Goal: Information Seeking & Learning: Learn about a topic

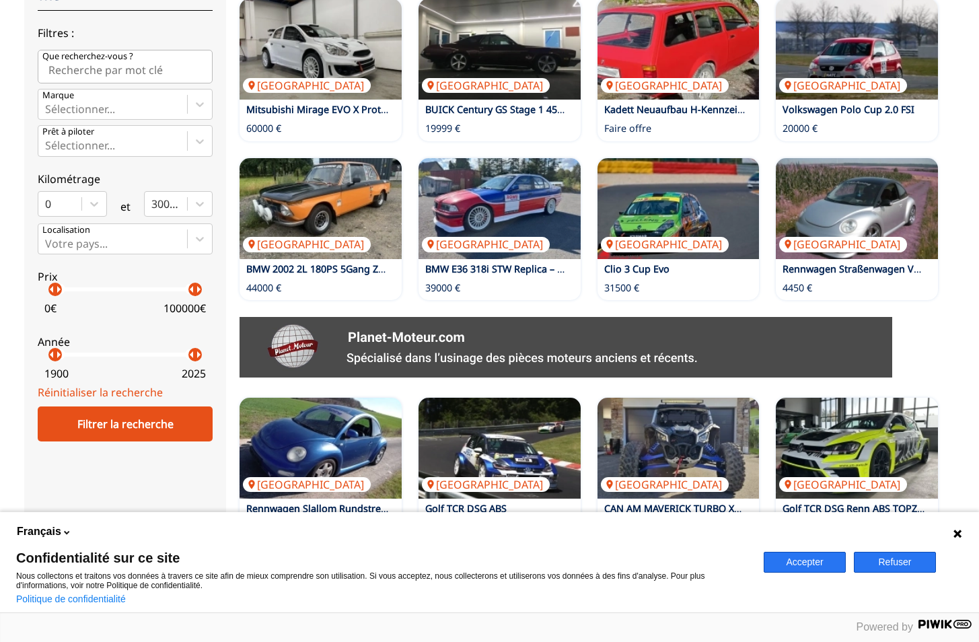
scroll to position [180, 0]
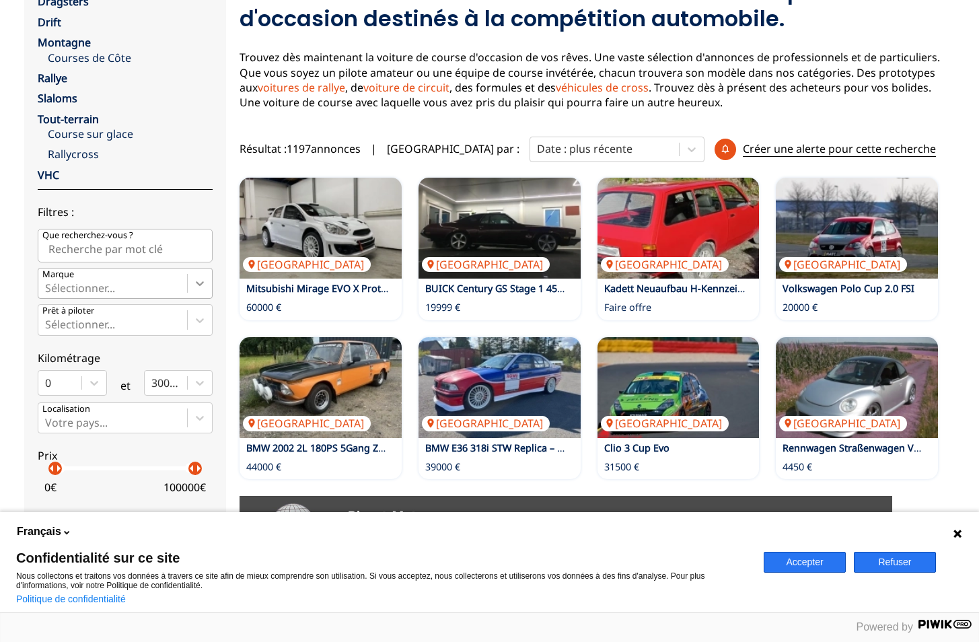
click at [199, 288] on icon at bounding box center [199, 283] width 13 height 13
click at [48, 288] on input "Marque Sélectionner..." at bounding box center [46, 288] width 3 height 12
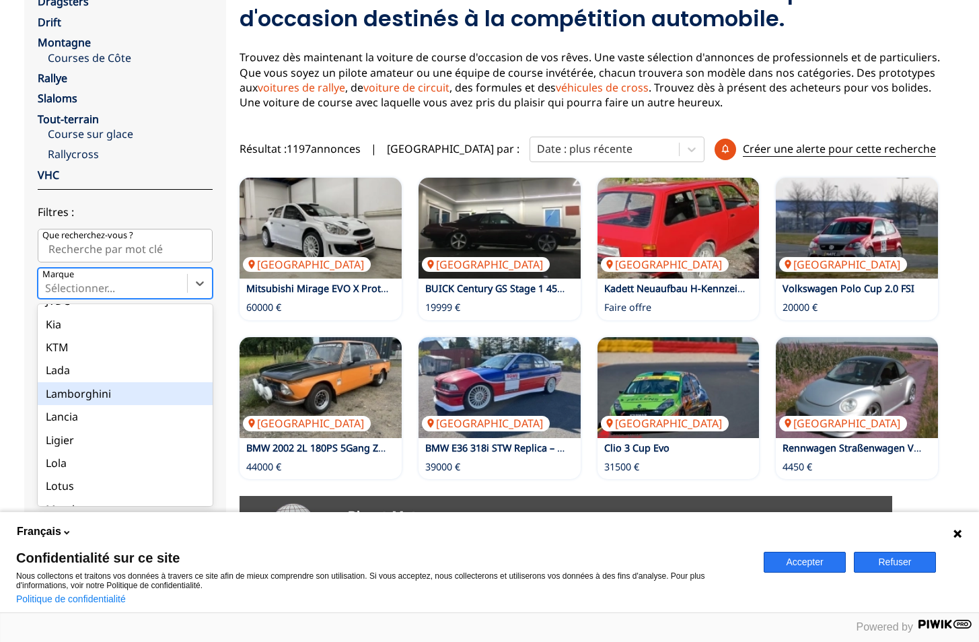
scroll to position [1077, 0]
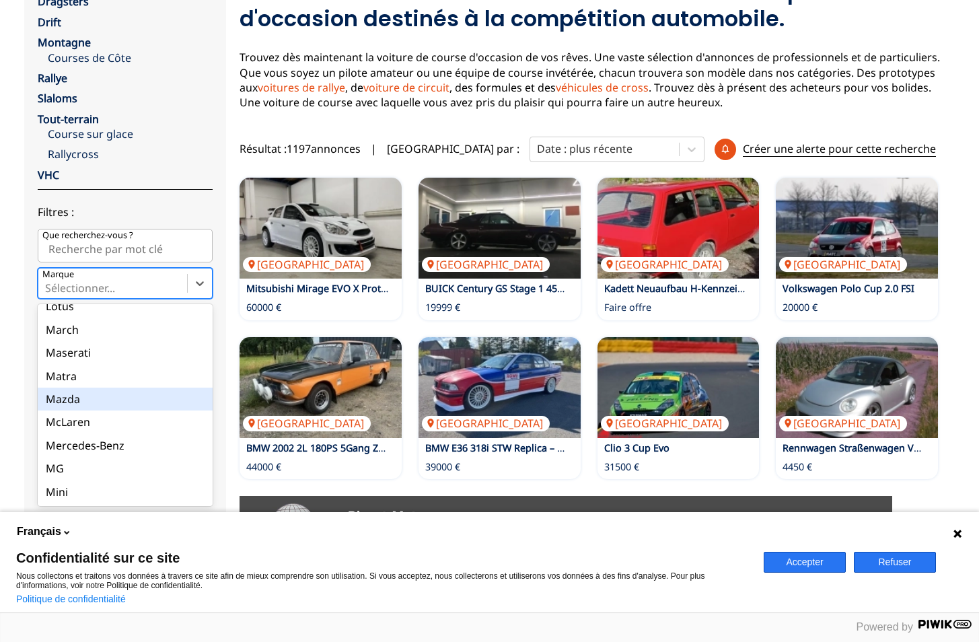
click at [96, 391] on div "Mazda" at bounding box center [125, 399] width 175 height 23
click at [48, 294] on input "Marque option Mazda focused, 51 of 90. 90 results available. Use Up and Down to…" at bounding box center [46, 288] width 3 height 12
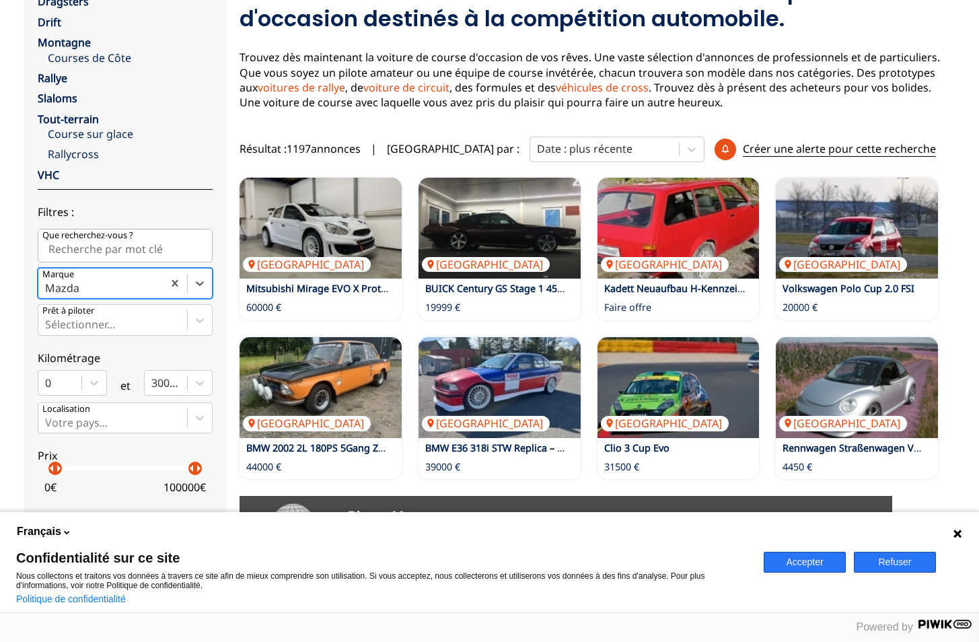
click at [888, 557] on button "Refuser" at bounding box center [895, 562] width 82 height 21
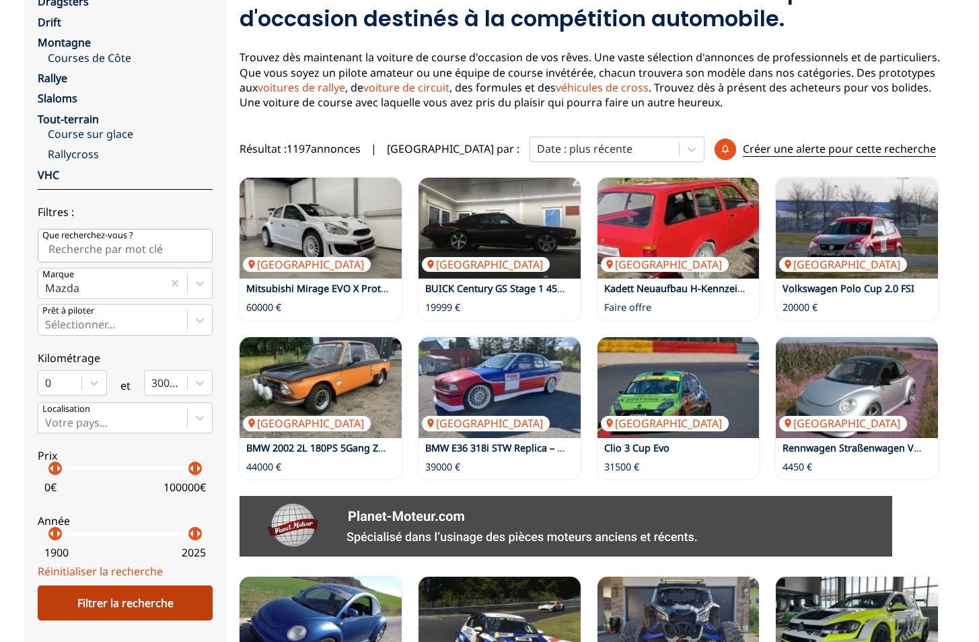
click at [65, 596] on div "Filtrer la recherche" at bounding box center [125, 603] width 175 height 35
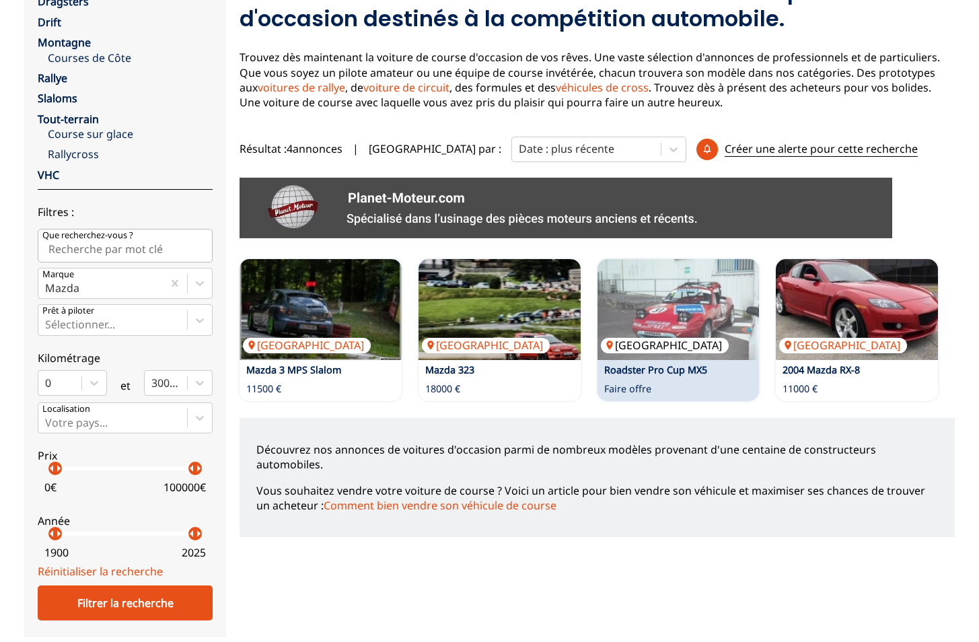
click at [715, 333] on img at bounding box center [679, 309] width 162 height 101
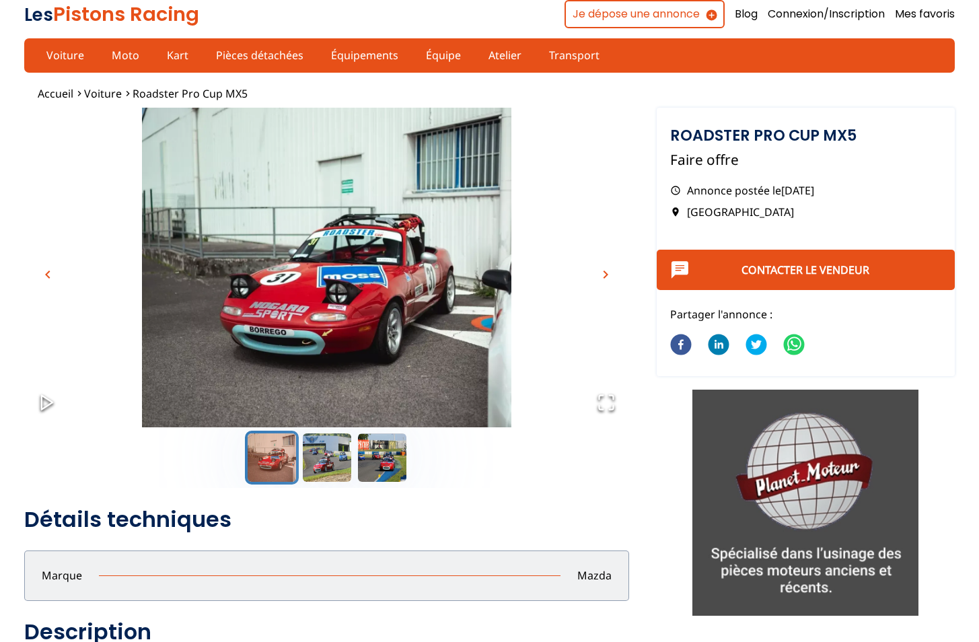
click at [602, 275] on span "chevron_right" at bounding box center [606, 275] width 16 height 16
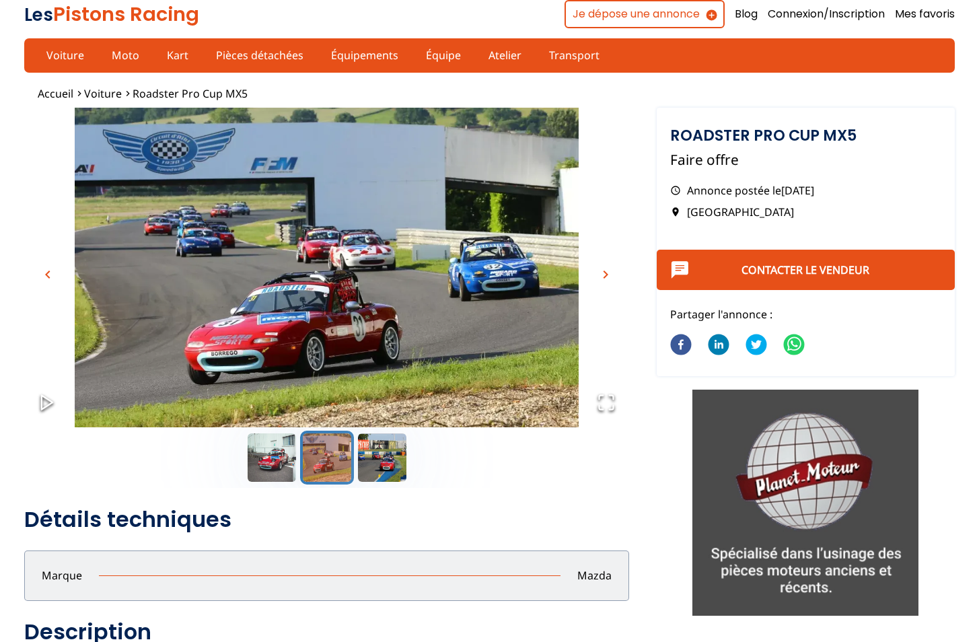
click at [602, 275] on span "chevron_right" at bounding box center [606, 275] width 16 height 16
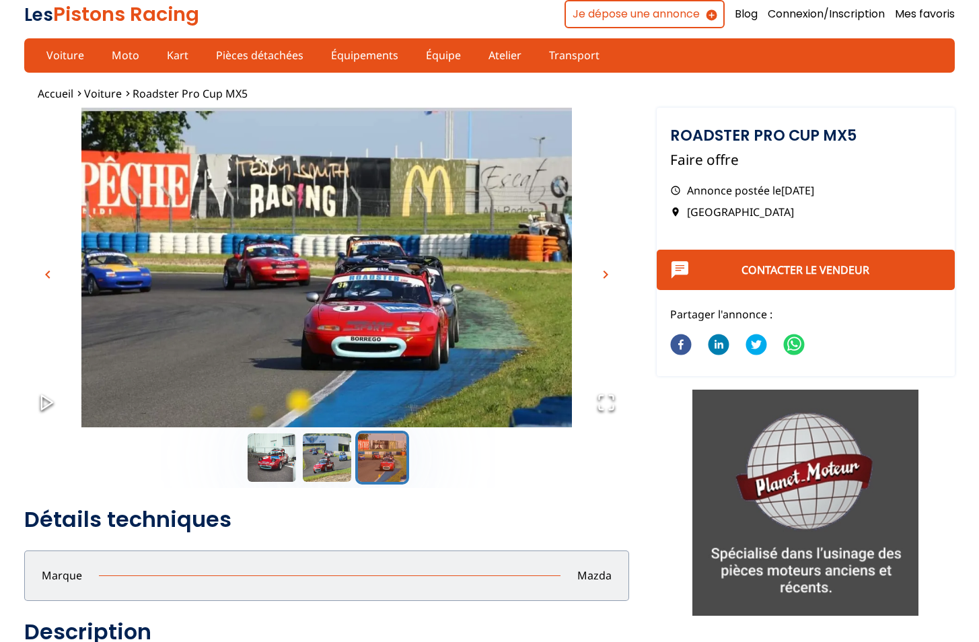
click at [602, 275] on span "chevron_right" at bounding box center [606, 275] width 16 height 16
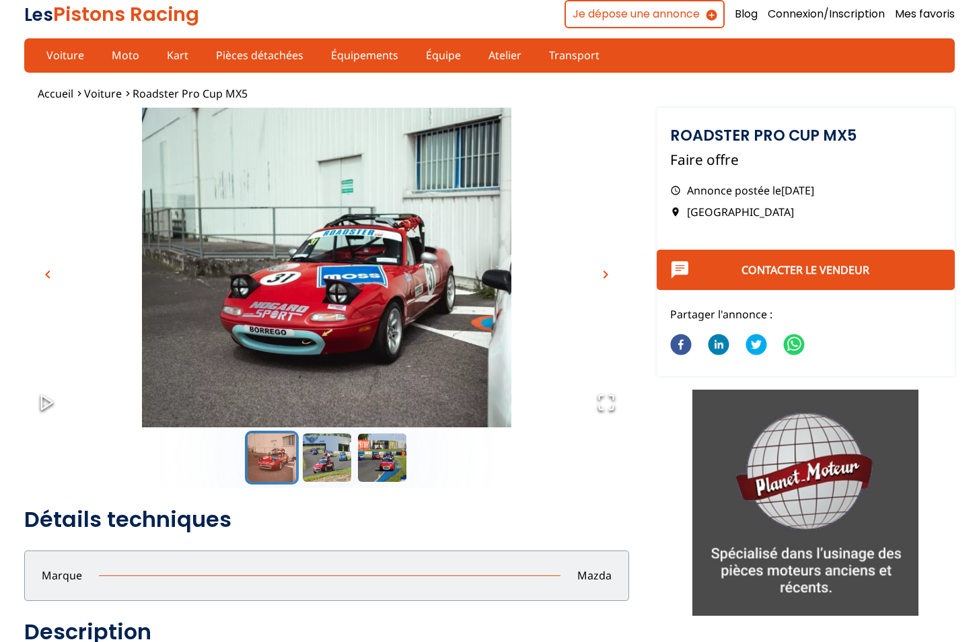
click at [602, 275] on span "chevron_right" at bounding box center [606, 275] width 16 height 16
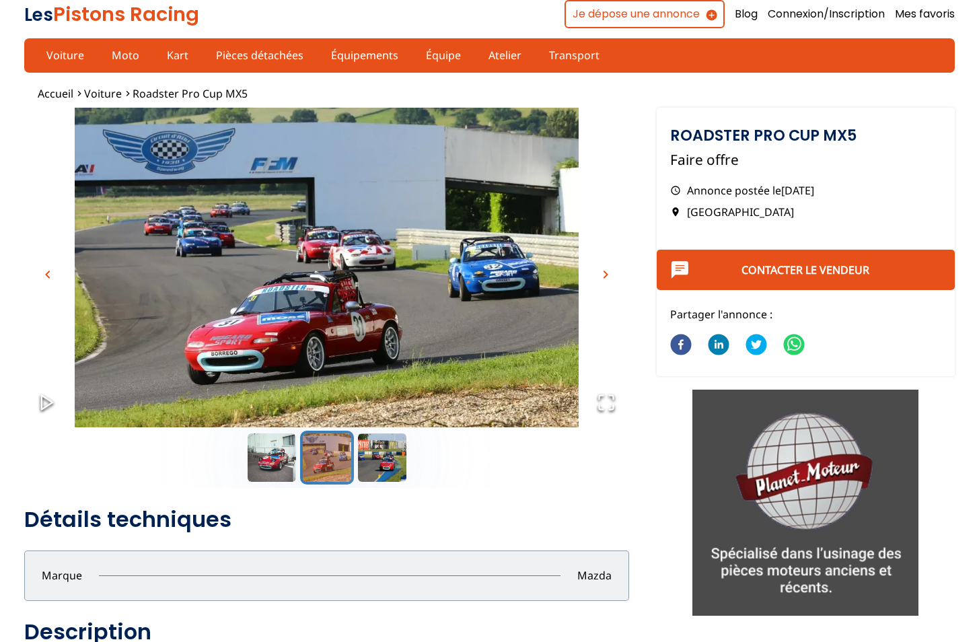
click at [602, 275] on span "chevron_right" at bounding box center [606, 275] width 16 height 16
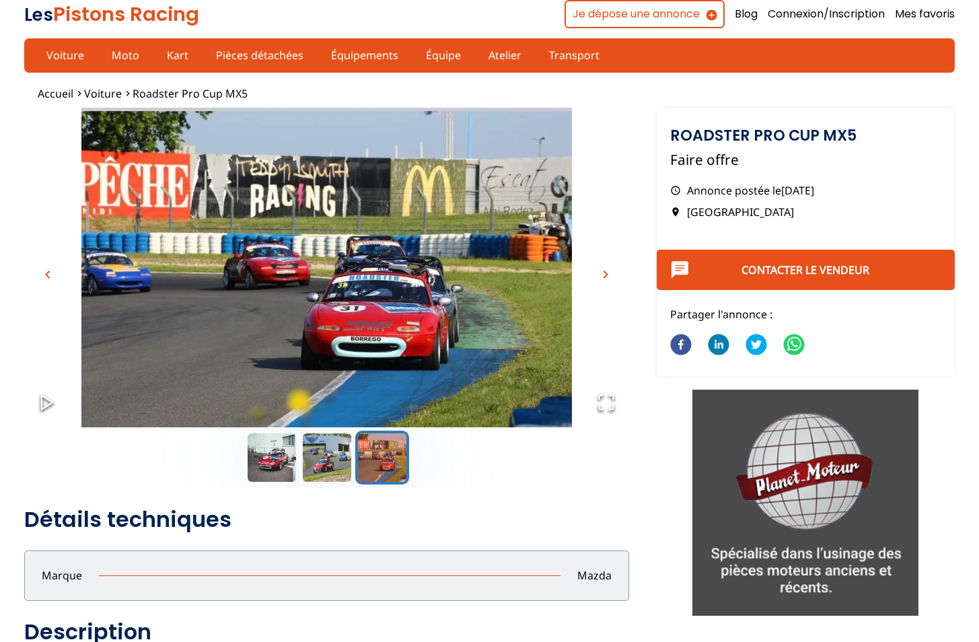
click at [602, 275] on span "chevron_right" at bounding box center [606, 275] width 16 height 16
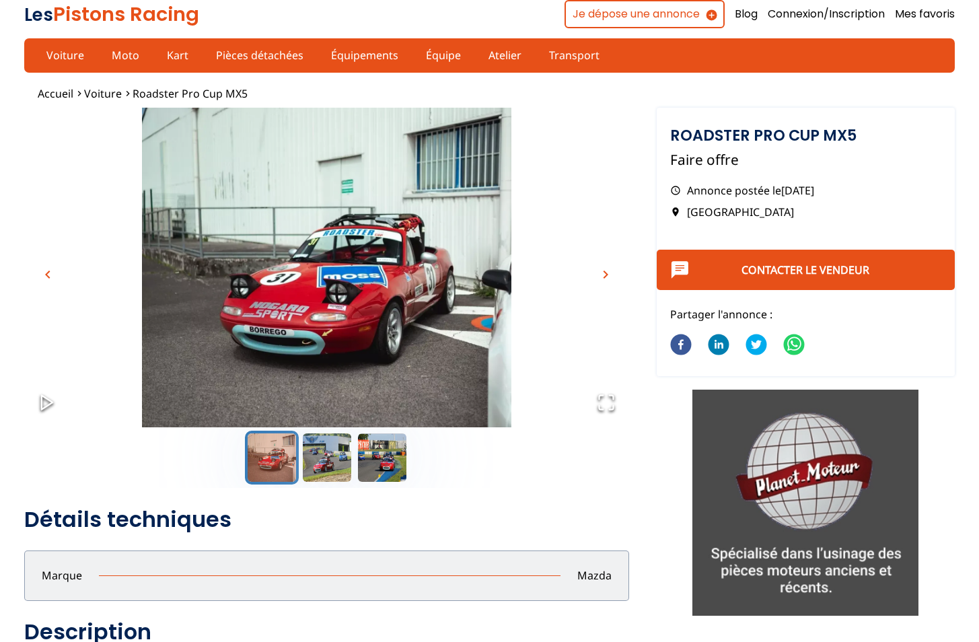
click at [602, 275] on span "chevron_right" at bounding box center [606, 275] width 16 height 16
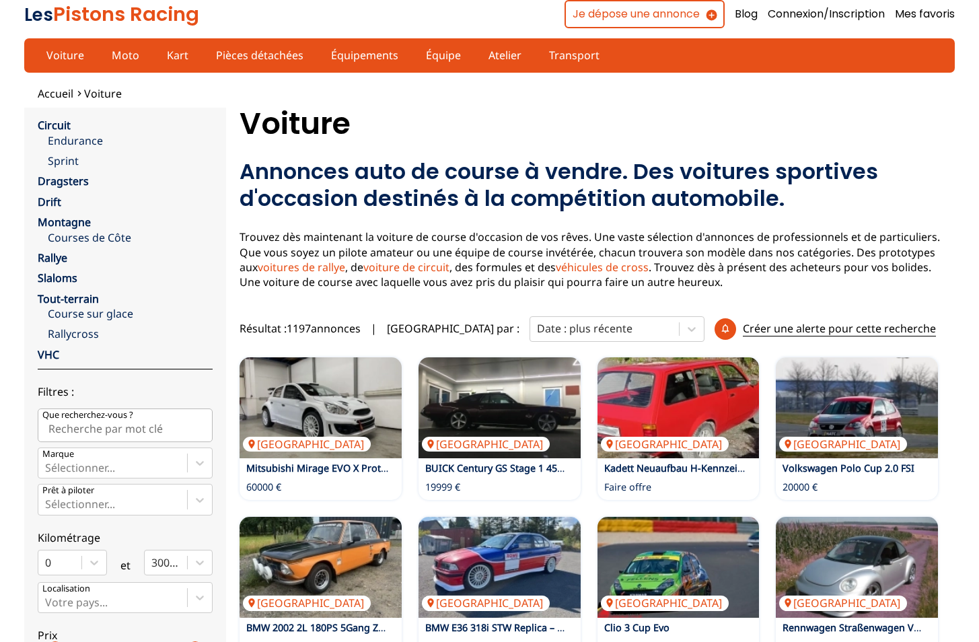
scroll to position [203, 0]
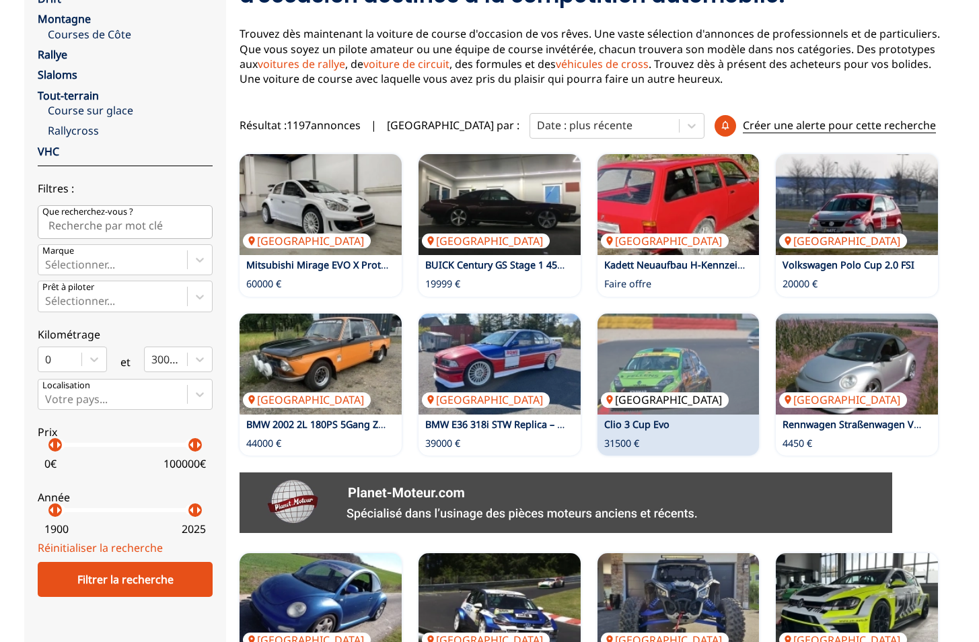
click at [671, 366] on img at bounding box center [679, 364] width 162 height 101
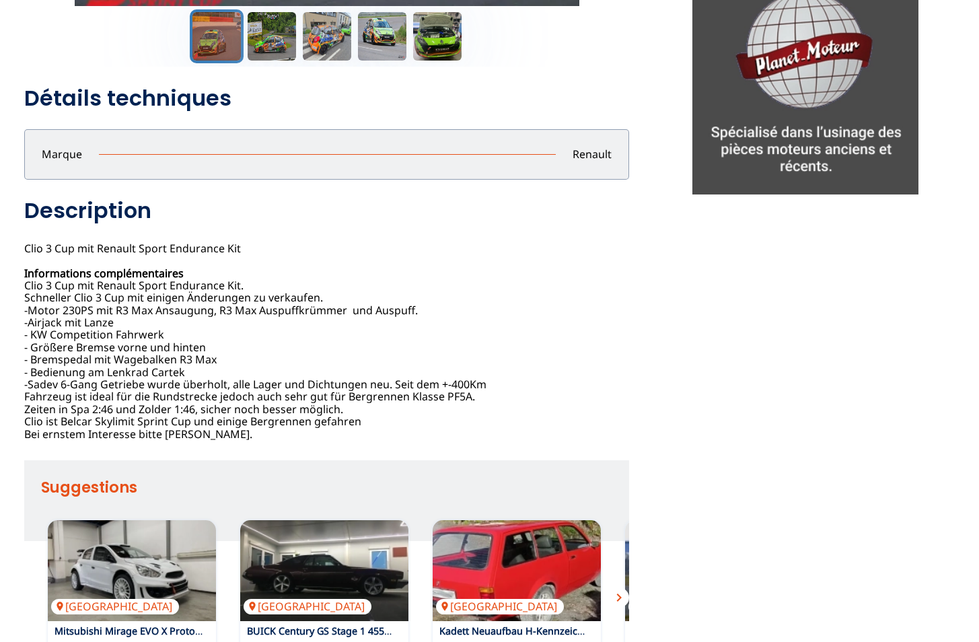
scroll to position [359, 0]
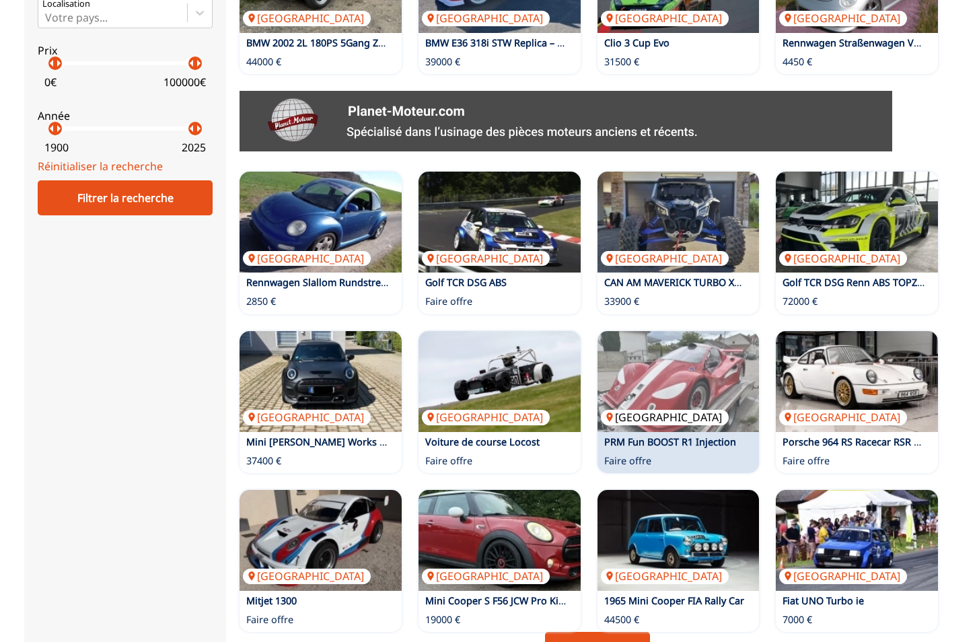
scroll to position [765, 0]
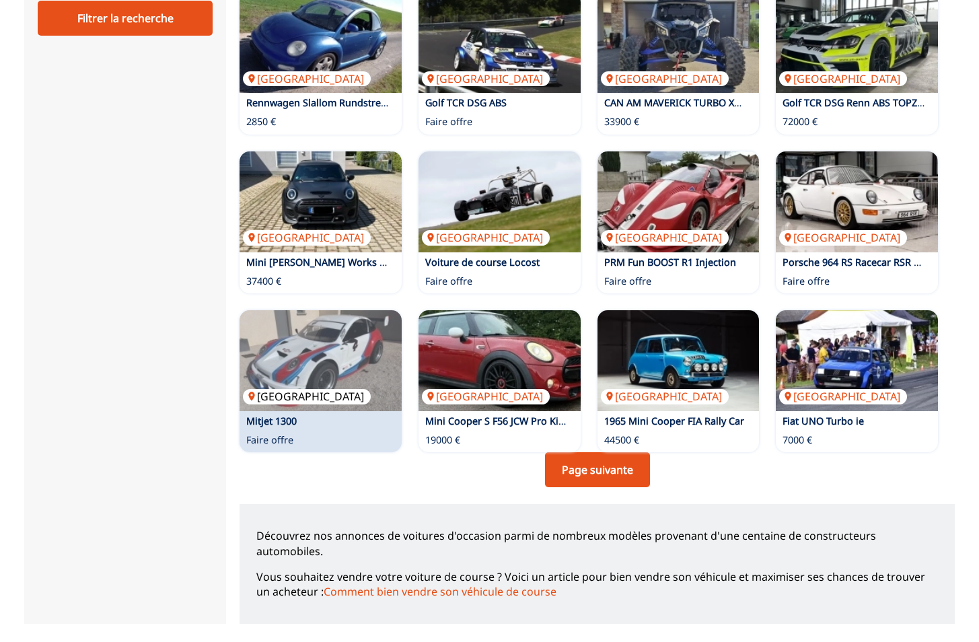
click at [330, 352] on img at bounding box center [321, 360] width 162 height 101
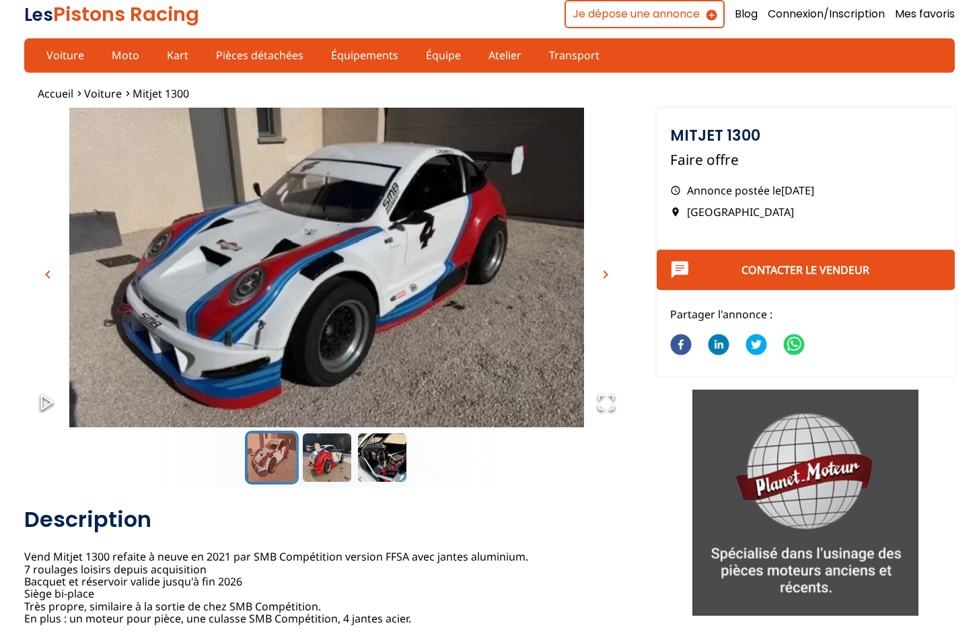
click at [611, 272] on span "chevron_right" at bounding box center [606, 275] width 16 height 16
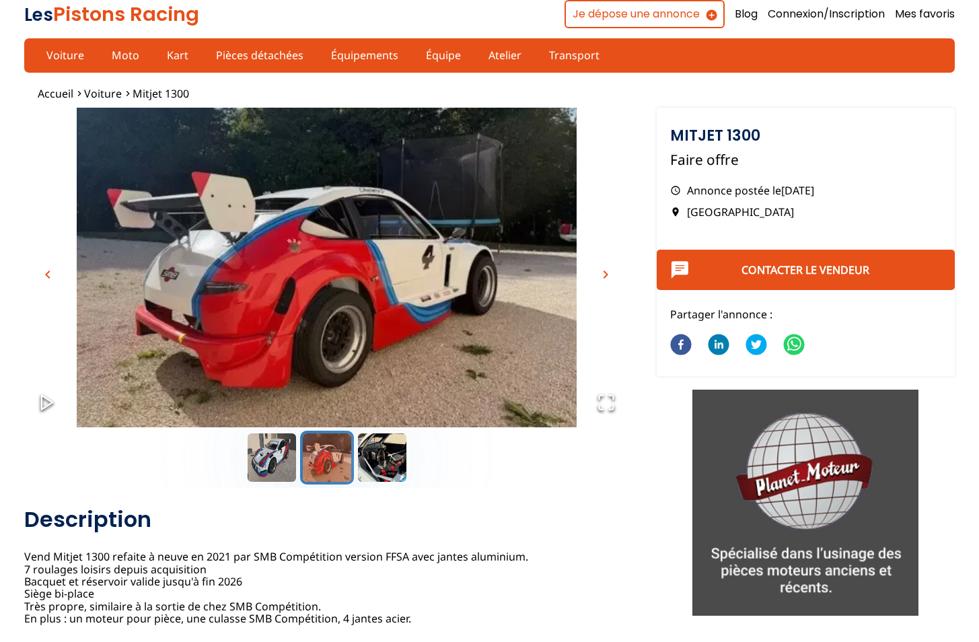
click at [611, 272] on span "chevron_right" at bounding box center [606, 275] width 16 height 16
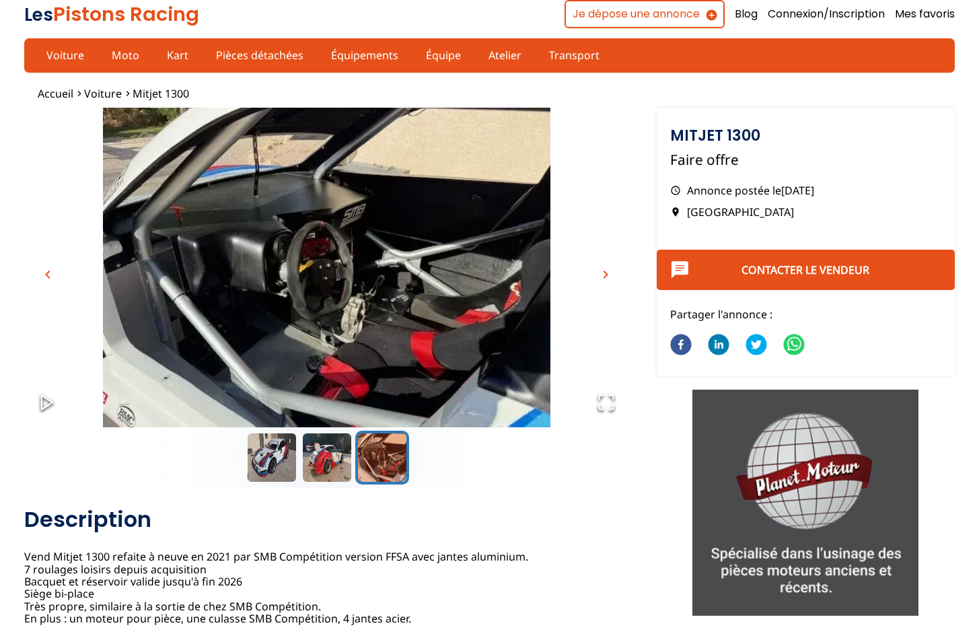
click at [611, 272] on span "chevron_right" at bounding box center [606, 275] width 16 height 16
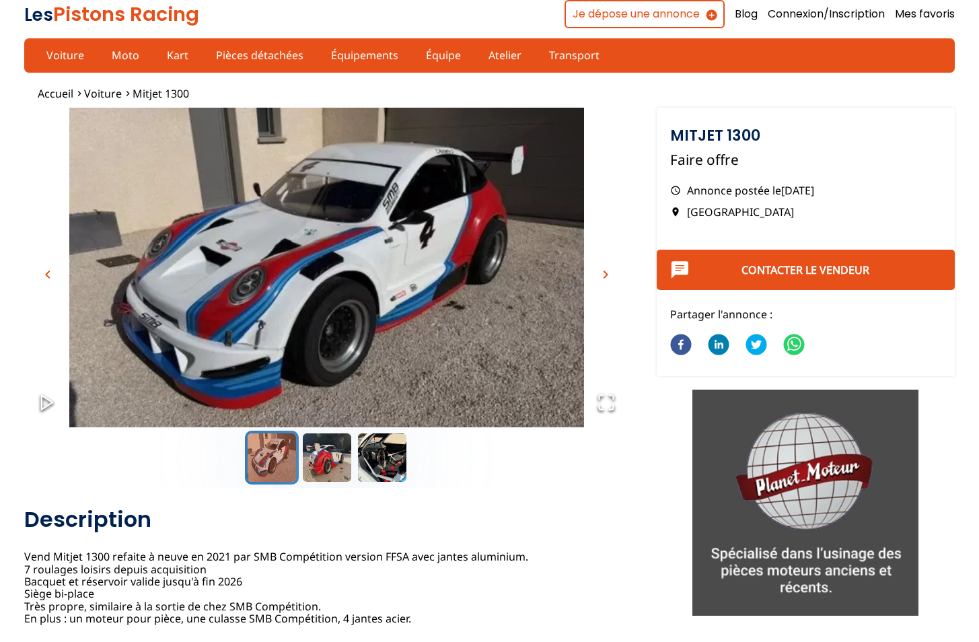
click at [611, 272] on span "chevron_right" at bounding box center [606, 275] width 16 height 16
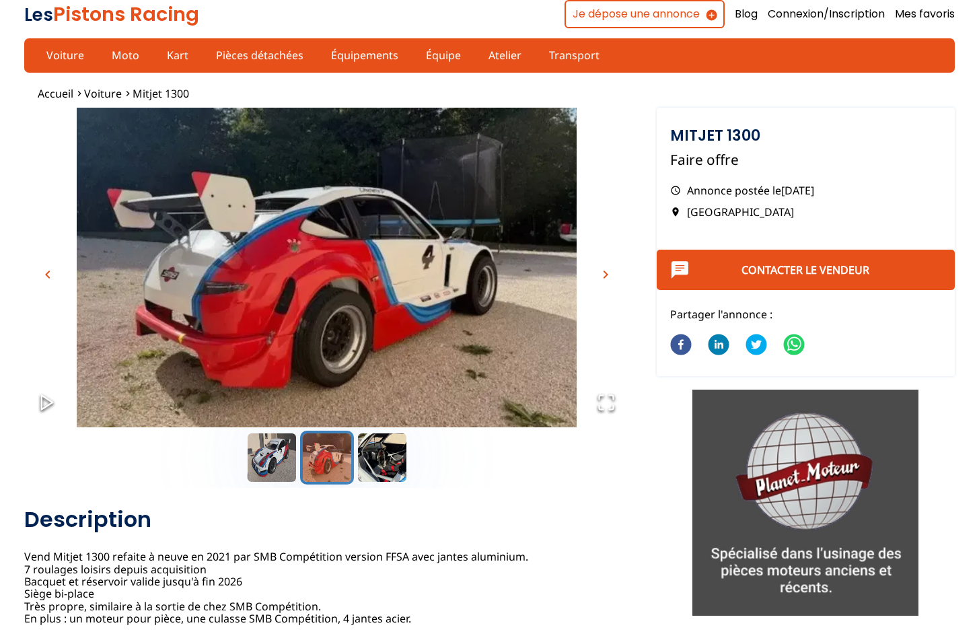
click at [611, 272] on span "chevron_right" at bounding box center [606, 275] width 16 height 16
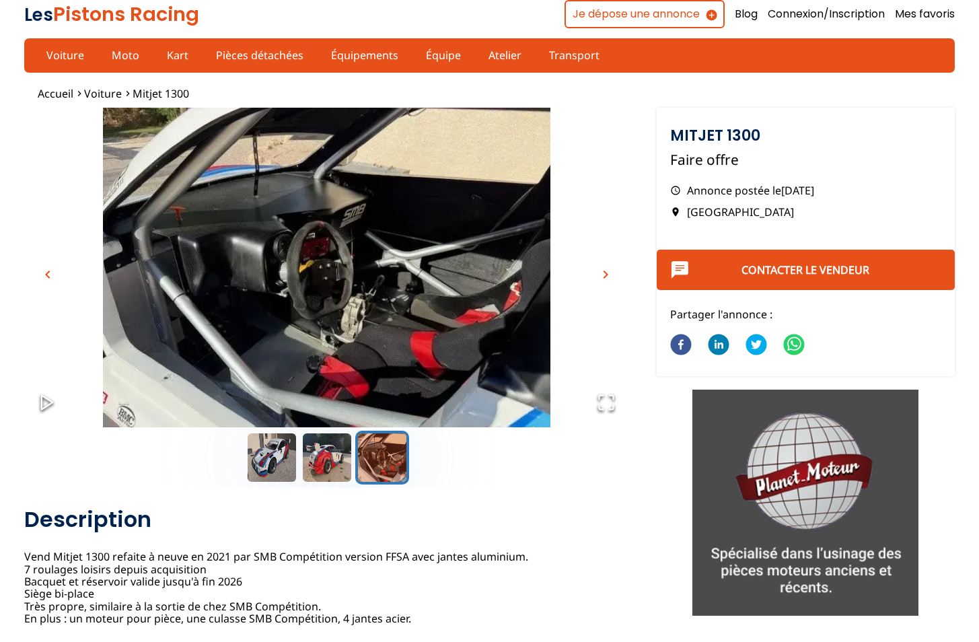
click at [611, 272] on span "chevron_right" at bounding box center [606, 275] width 16 height 16
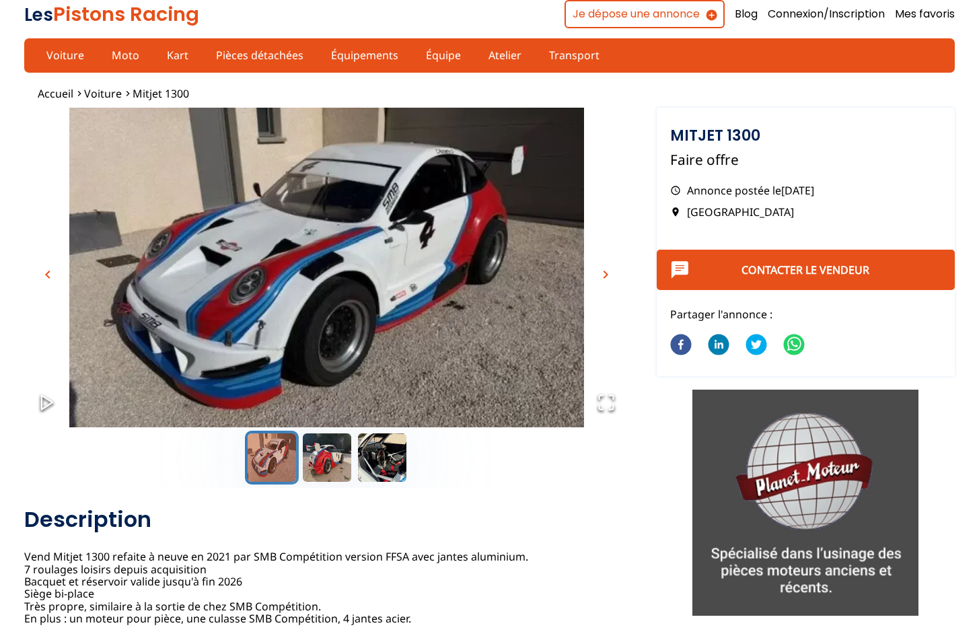
click at [611, 272] on span "chevron_right" at bounding box center [606, 275] width 16 height 16
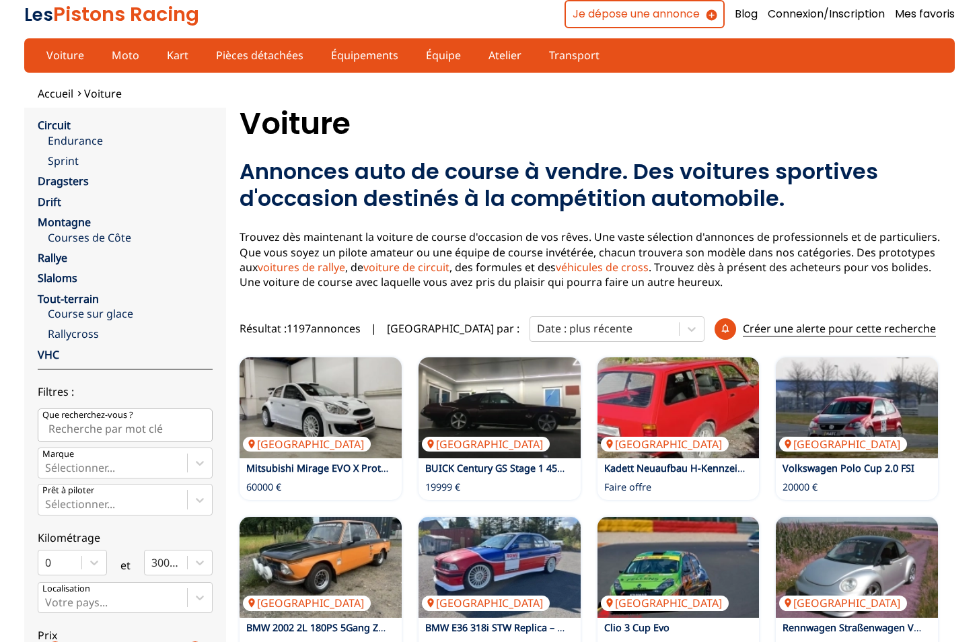
scroll to position [765, 0]
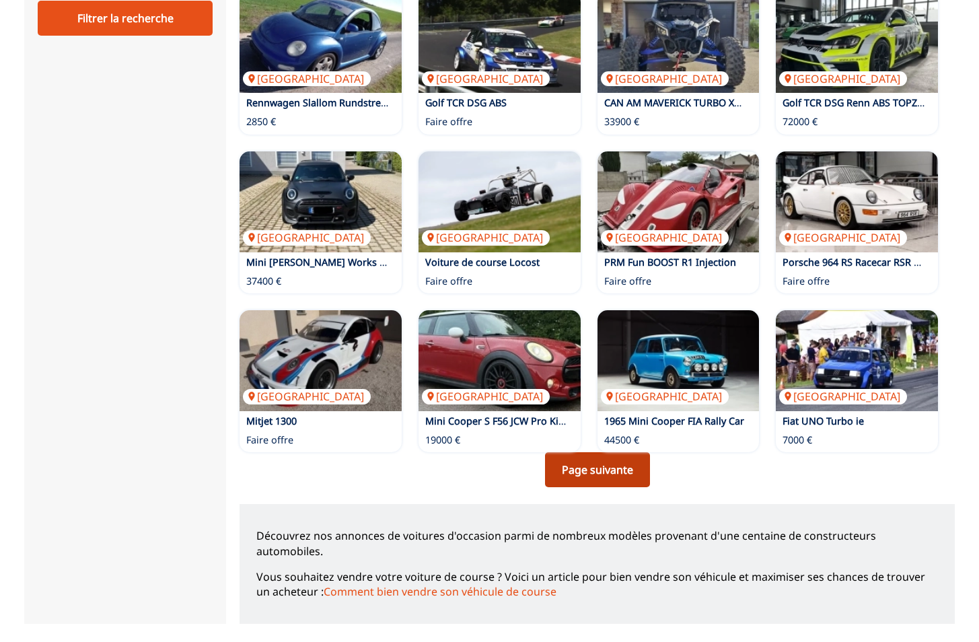
click at [600, 466] on link "Page suivante" at bounding box center [597, 469] width 105 height 35
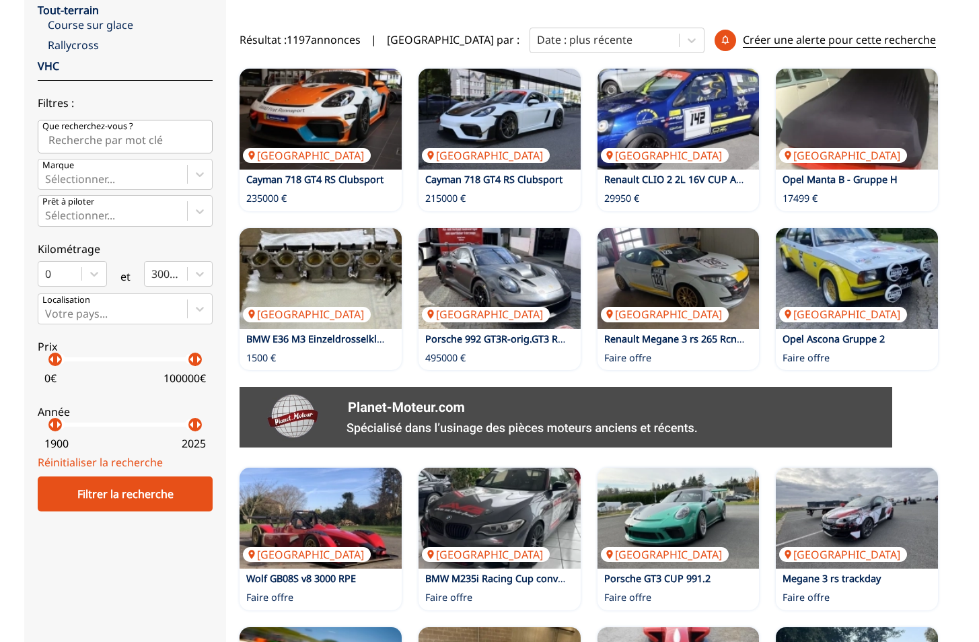
scroll to position [180, 0]
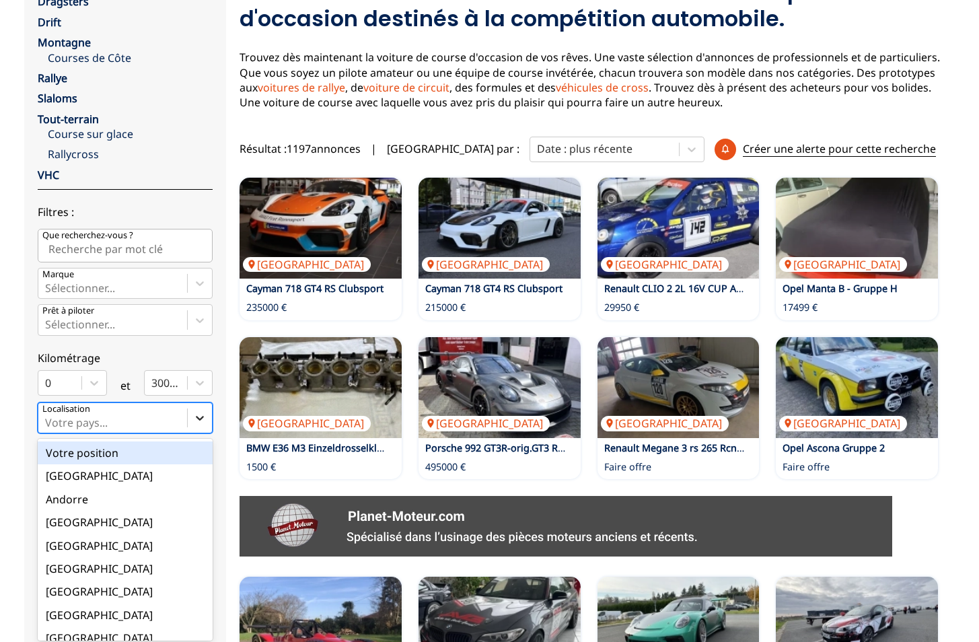
click at [199, 416] on icon at bounding box center [201, 418] width 8 height 5
click at [48, 417] on input "option Votre position focused, 1 of 18. 18 results available. Use Up and Down t…" at bounding box center [46, 423] width 3 height 12
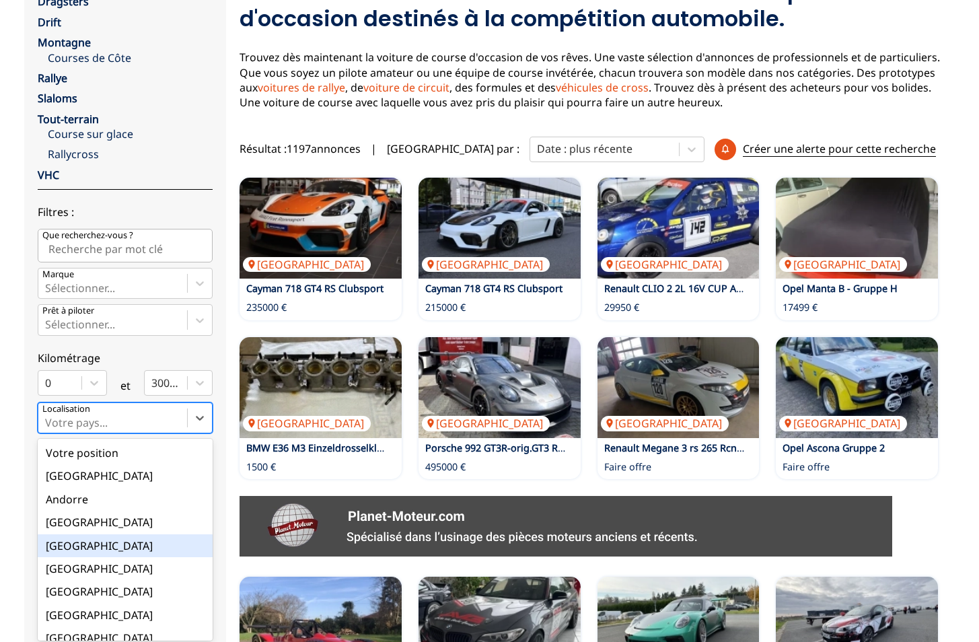
click at [92, 545] on div "[GEOGRAPHIC_DATA]" at bounding box center [125, 545] width 175 height 23
click at [48, 429] on input "option Belgique focused, 5 of 18. 18 results available. Use Up and Down to choo…" at bounding box center [46, 423] width 3 height 12
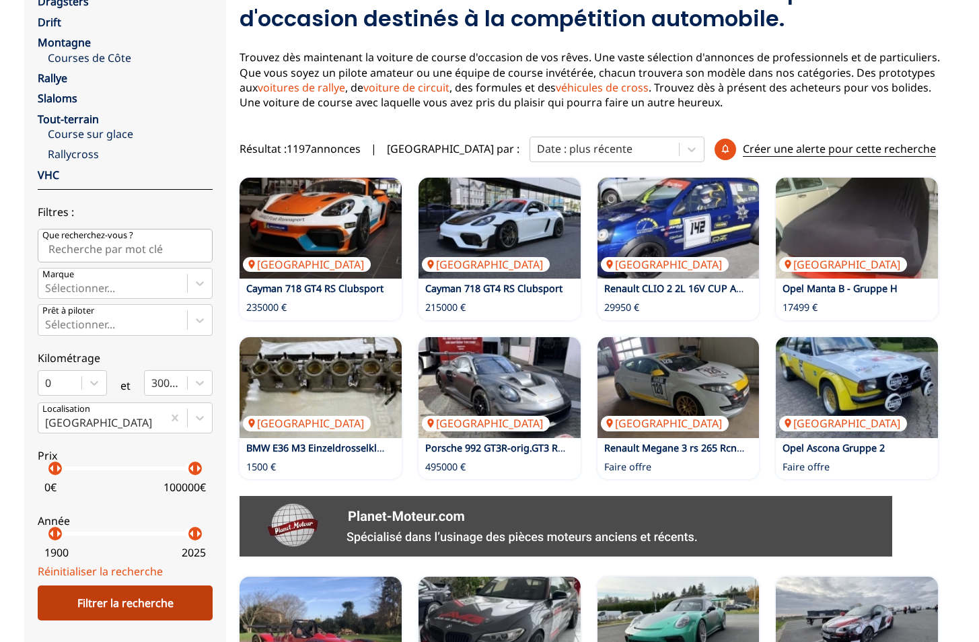
click at [97, 604] on div "Filtrer la recherche" at bounding box center [125, 603] width 175 height 35
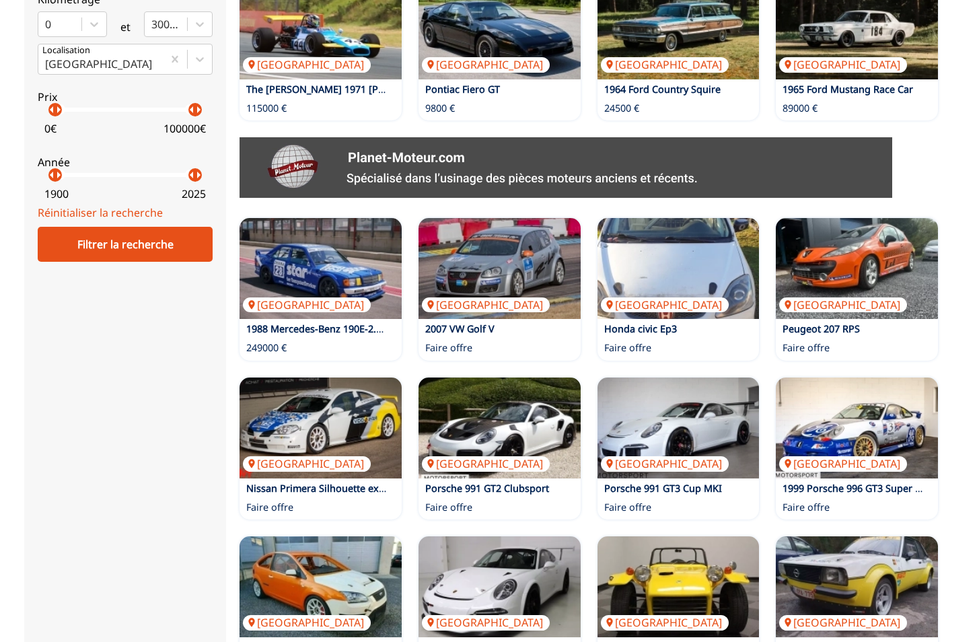
scroll to position [718, 0]
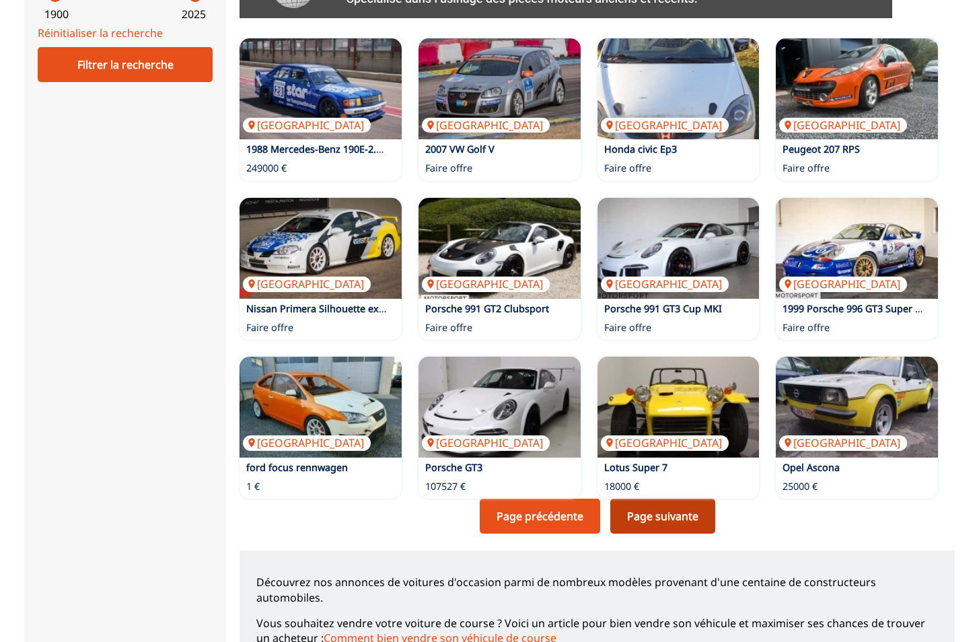
click at [658, 511] on link "Page suivante" at bounding box center [663, 516] width 105 height 35
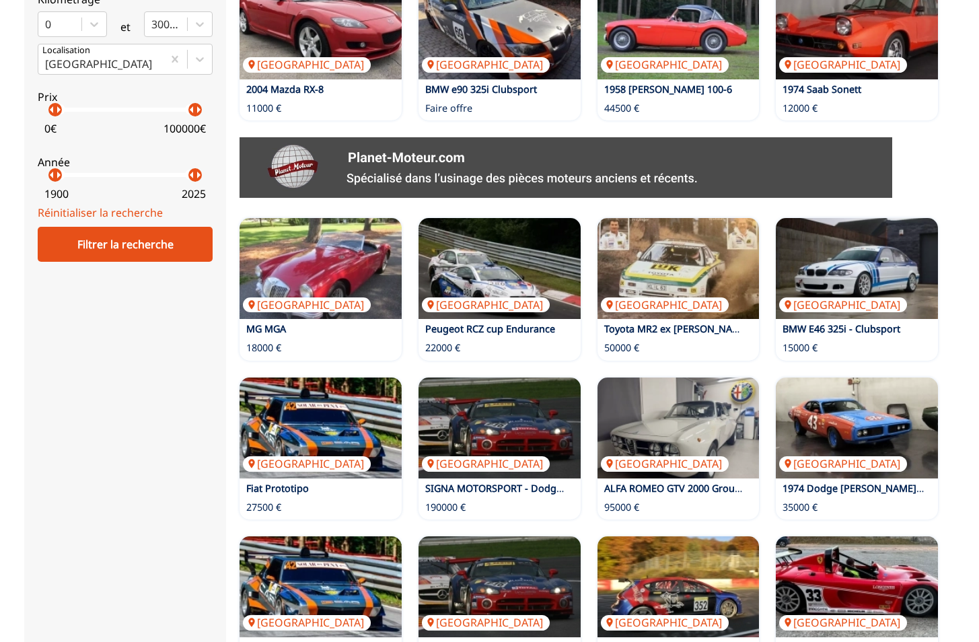
scroll to position [718, 0]
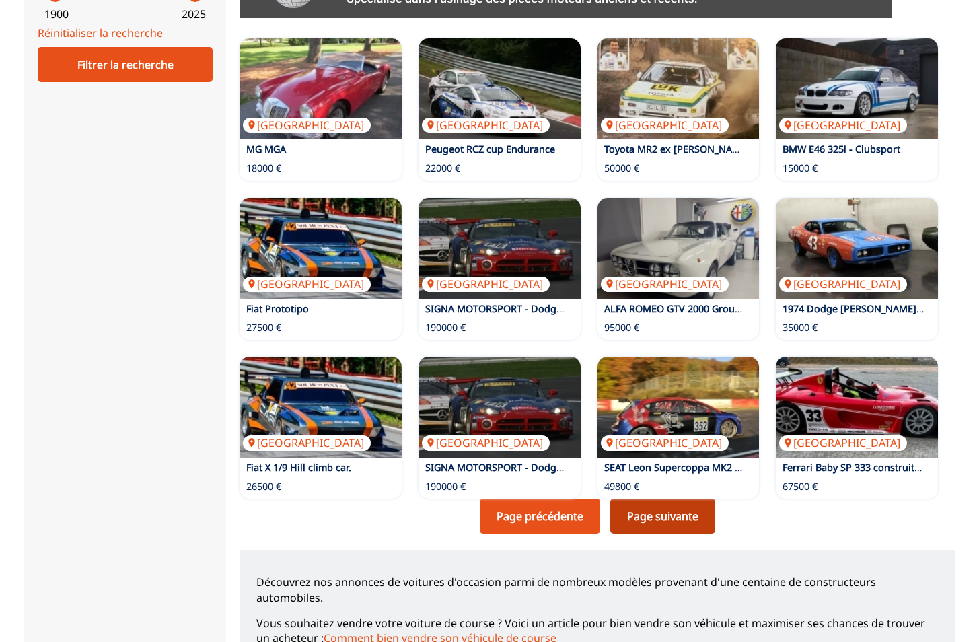
click at [654, 516] on link "Page suivante" at bounding box center [663, 516] width 105 height 35
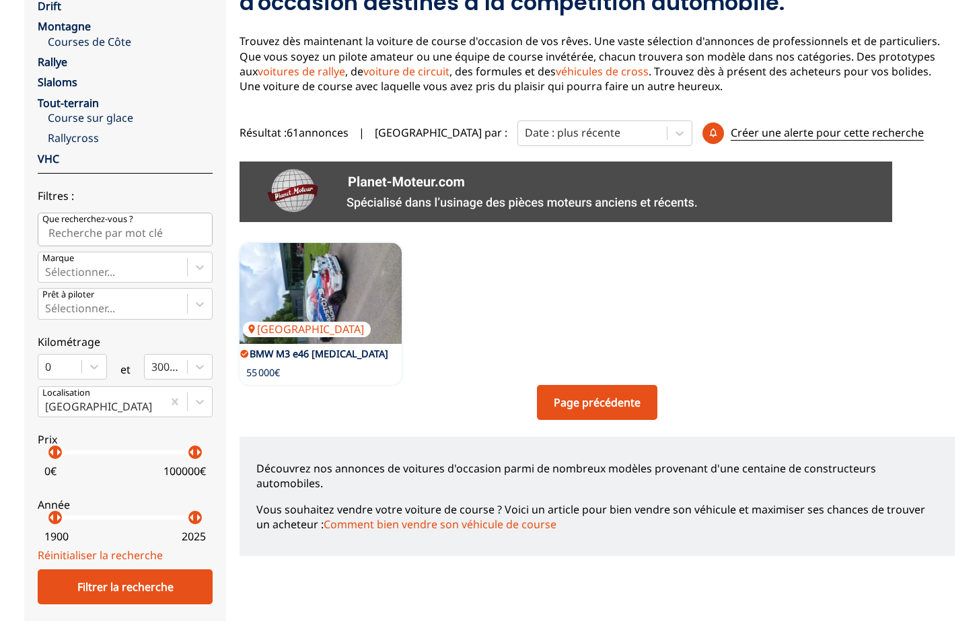
scroll to position [359, 0]
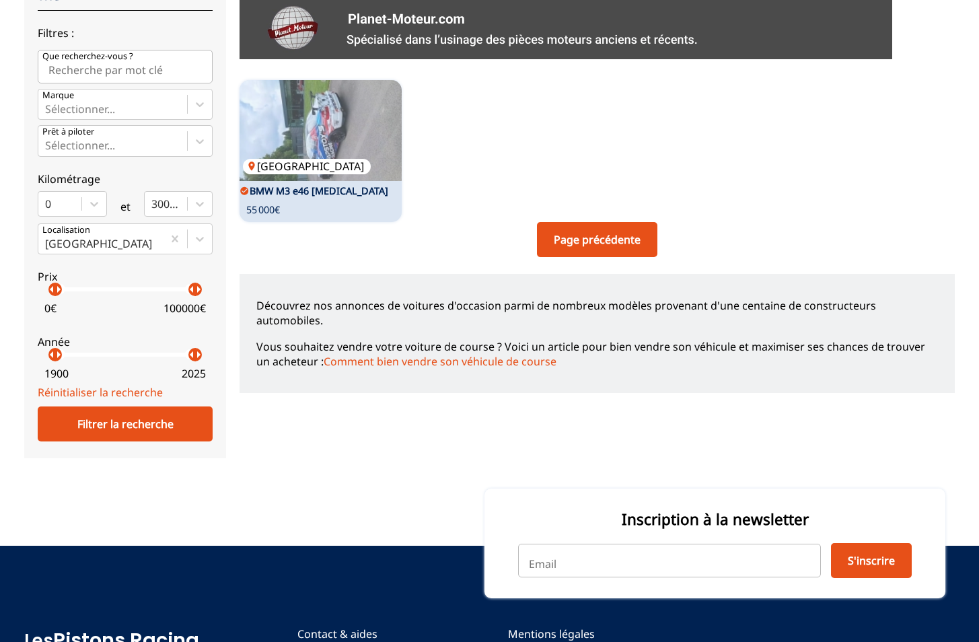
click at [332, 134] on img at bounding box center [321, 130] width 162 height 101
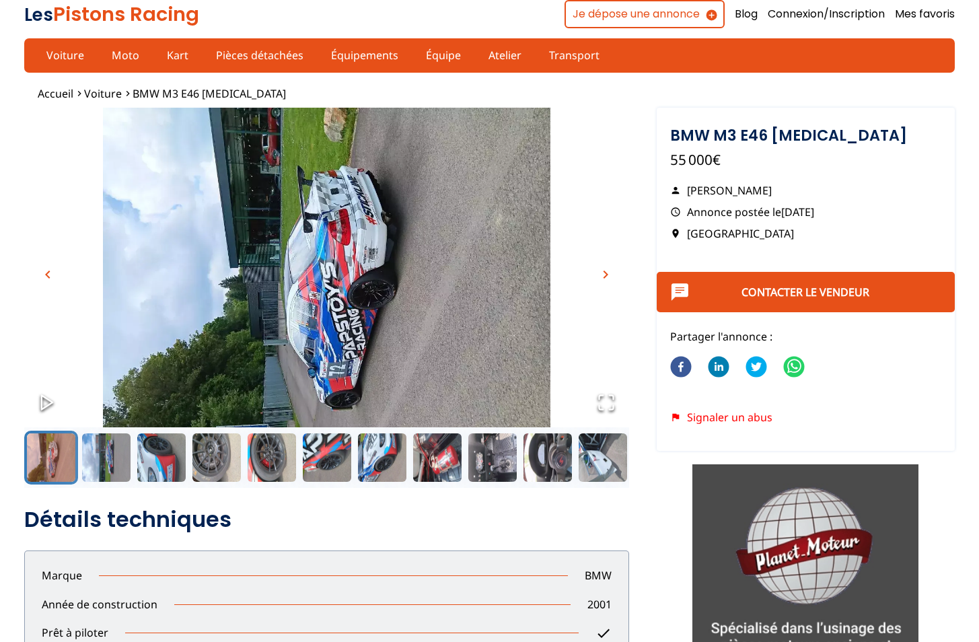
click at [611, 275] on span "chevron_right" at bounding box center [606, 275] width 16 height 16
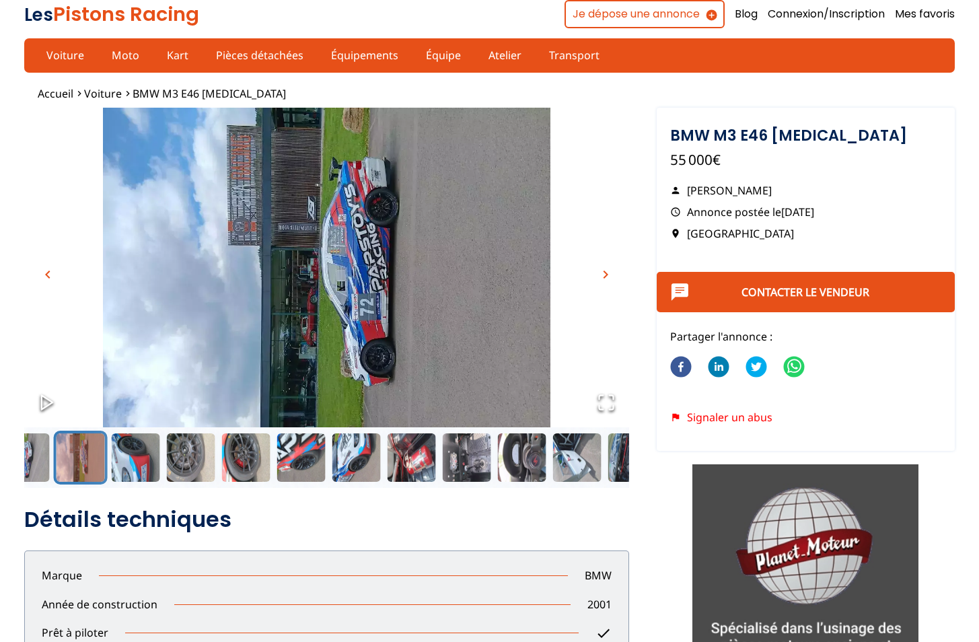
click at [611, 275] on span "chevron_right" at bounding box center [606, 275] width 16 height 16
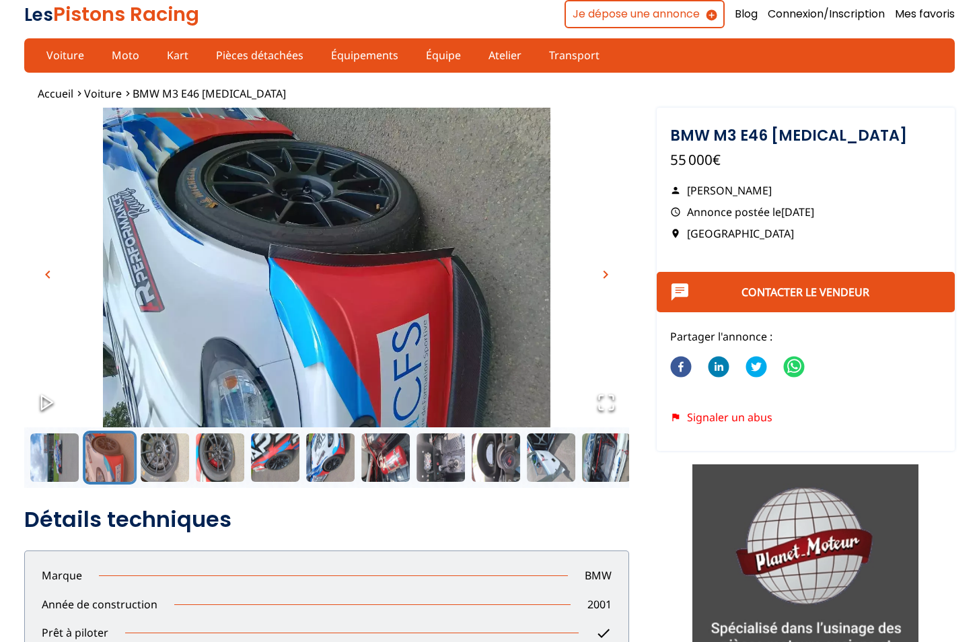
click at [611, 275] on span "chevron_right" at bounding box center [606, 275] width 16 height 16
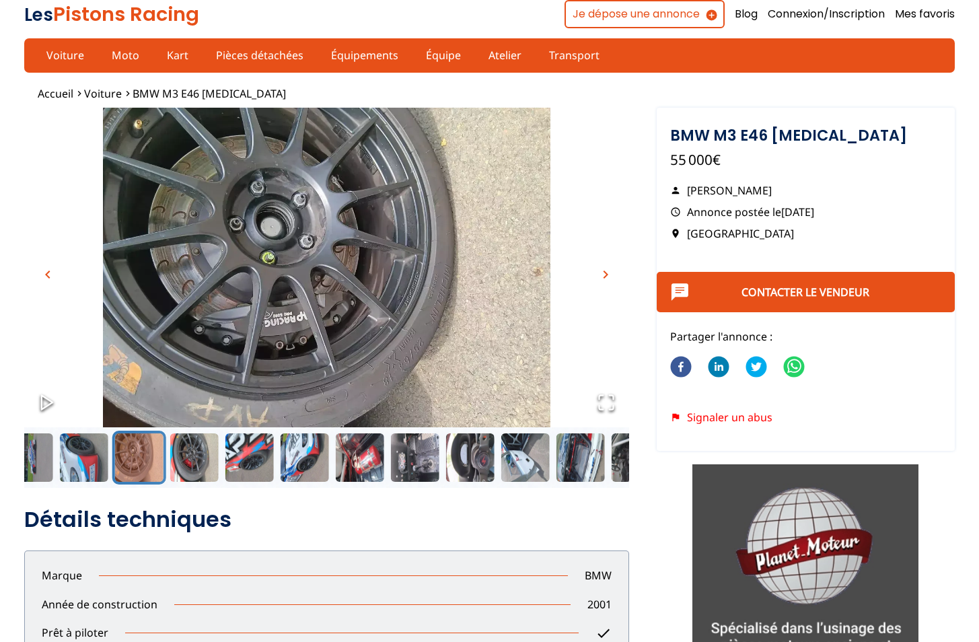
click at [611, 275] on span "chevron_right" at bounding box center [606, 275] width 16 height 16
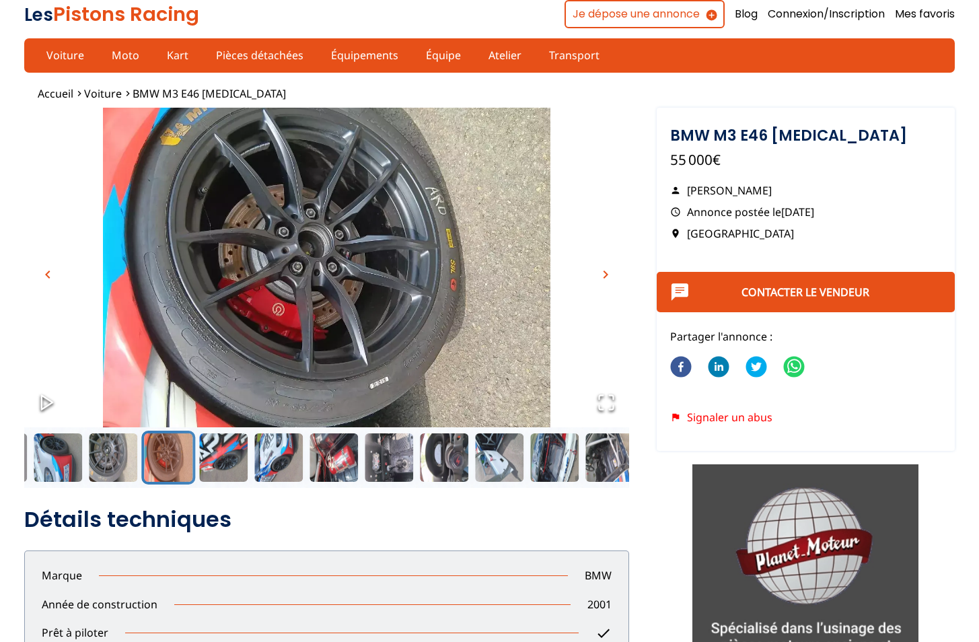
click at [611, 275] on span "chevron_right" at bounding box center [606, 275] width 16 height 16
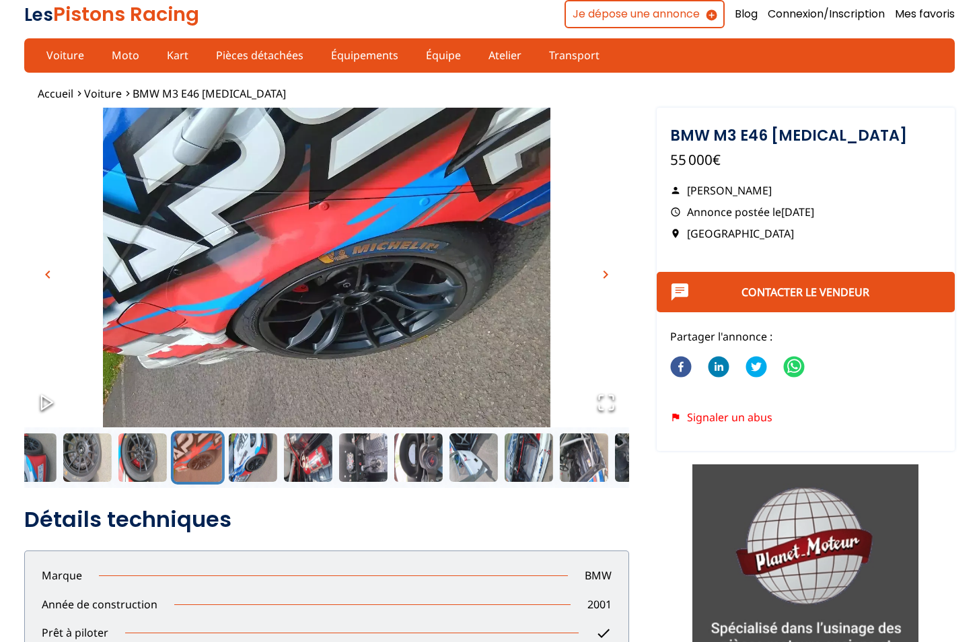
click at [611, 275] on span "chevron_right" at bounding box center [606, 275] width 16 height 16
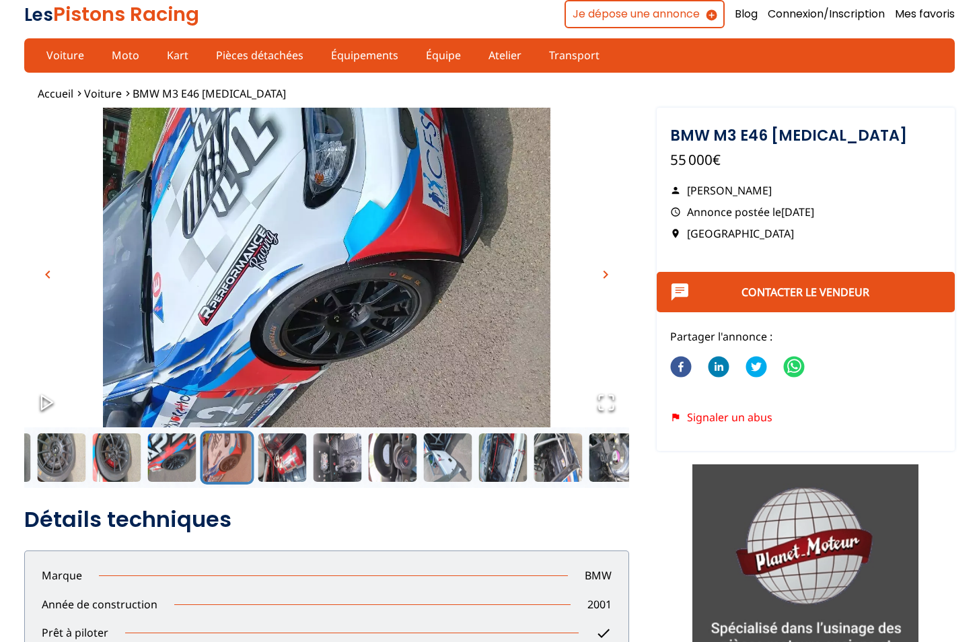
click at [611, 275] on span "chevron_right" at bounding box center [606, 275] width 16 height 16
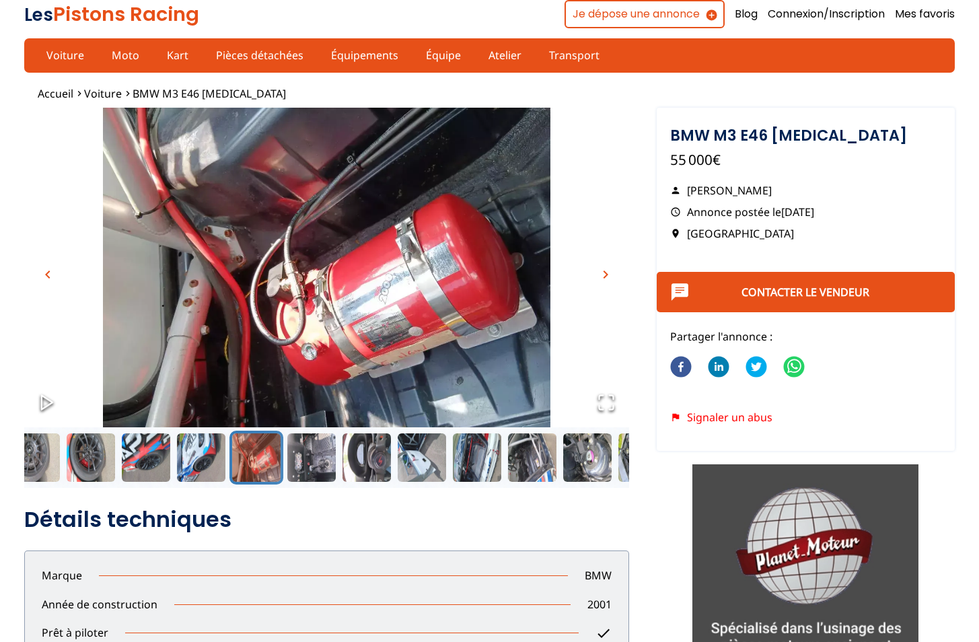
click at [611, 275] on span "chevron_right" at bounding box center [606, 275] width 16 height 16
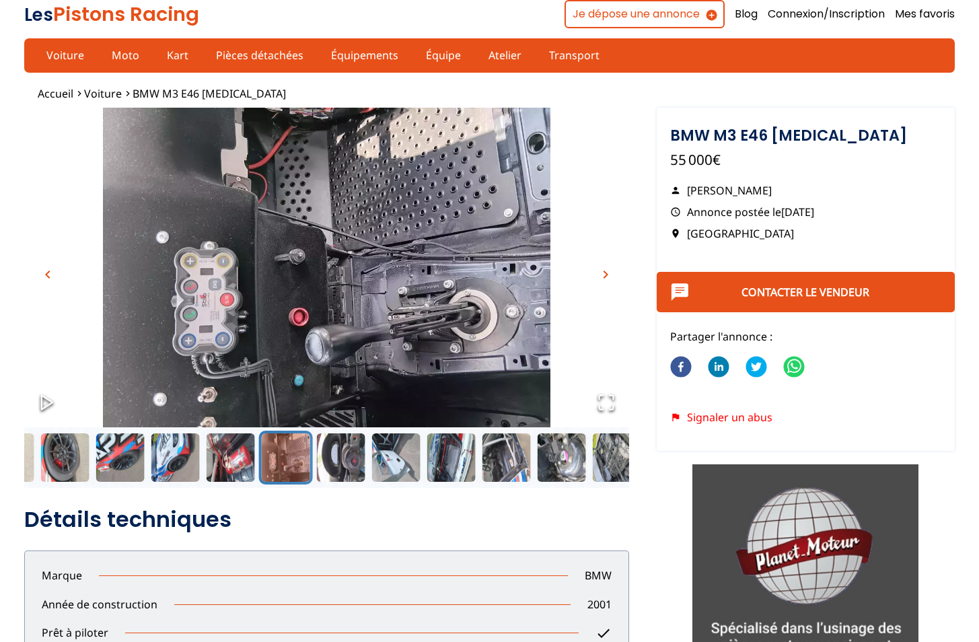
click at [611, 275] on span "chevron_right" at bounding box center [606, 275] width 16 height 16
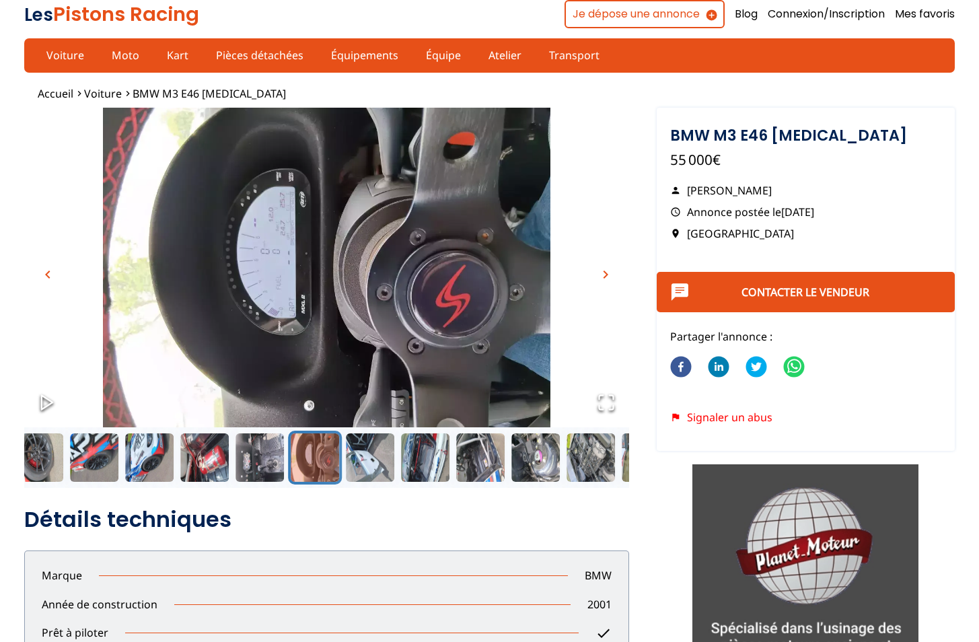
click at [611, 275] on span "chevron_right" at bounding box center [606, 275] width 16 height 16
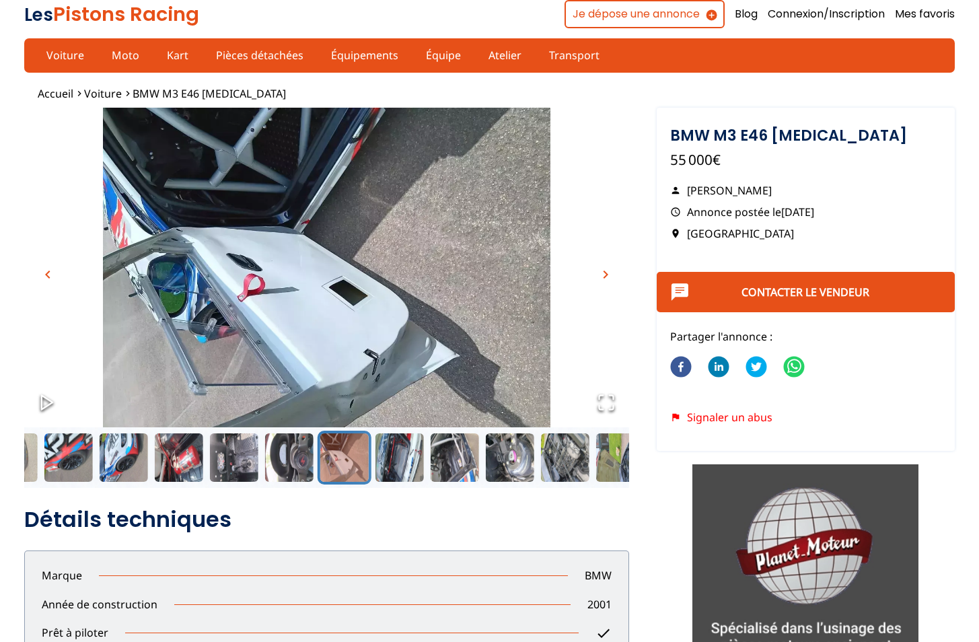
click at [40, 271] on span "chevron_left" at bounding box center [48, 275] width 16 height 16
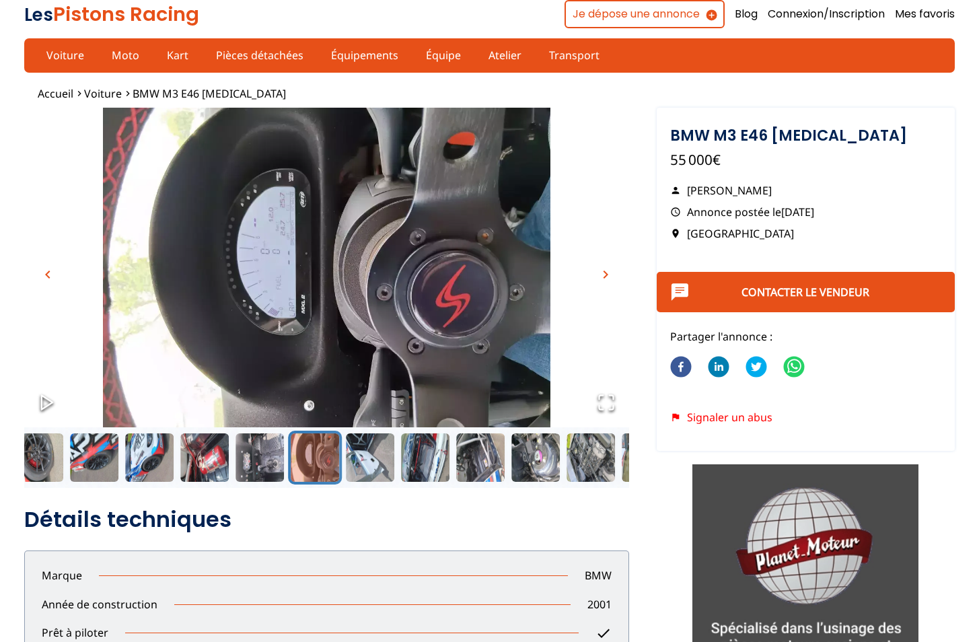
click at [605, 274] on span "chevron_right" at bounding box center [606, 275] width 16 height 16
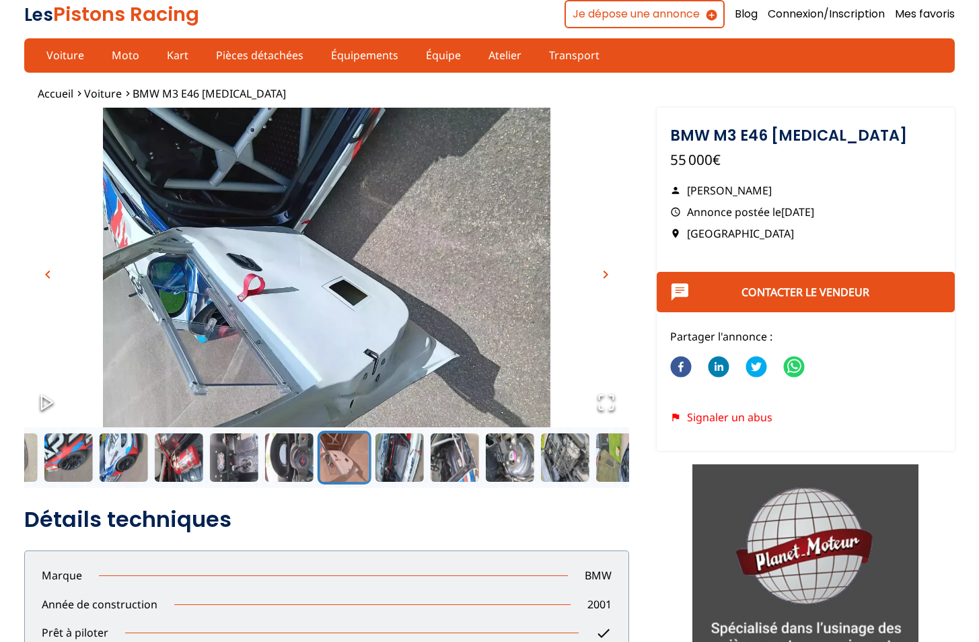
click at [605, 274] on span "chevron_right" at bounding box center [606, 275] width 16 height 16
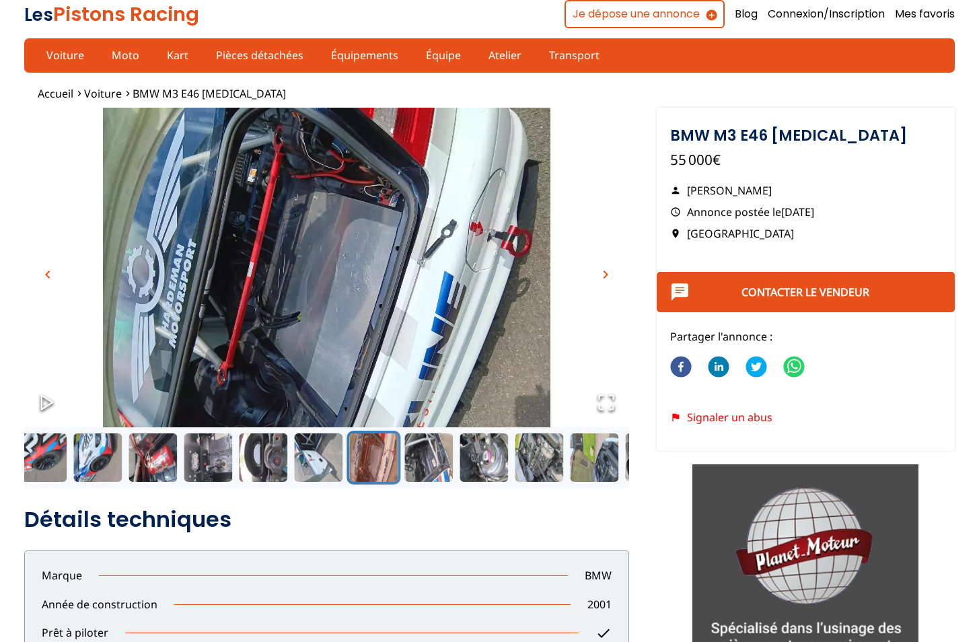
click at [605, 274] on span "chevron_right" at bounding box center [606, 275] width 16 height 16
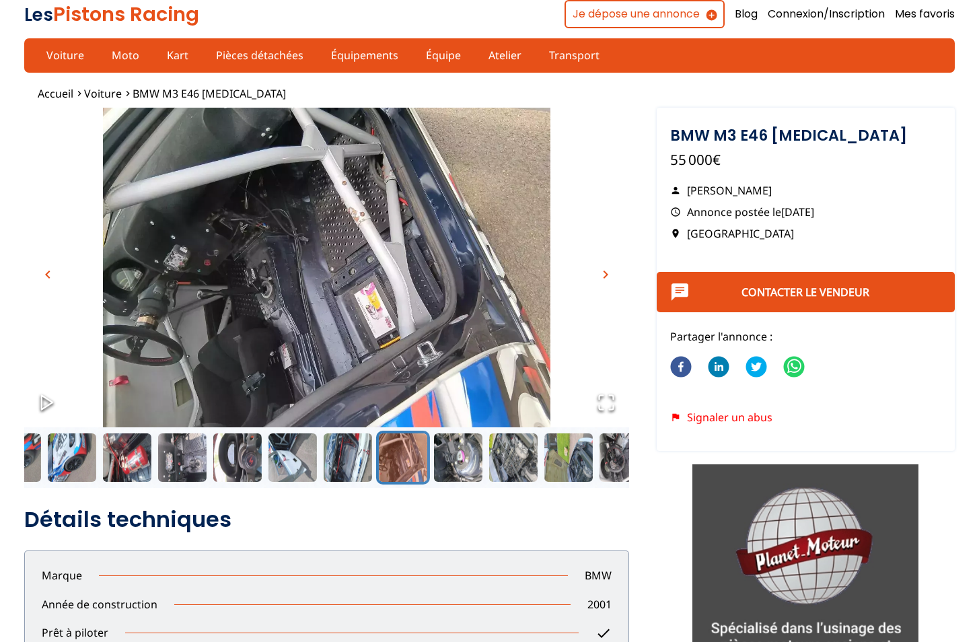
click at [605, 274] on span "chevron_right" at bounding box center [606, 275] width 16 height 16
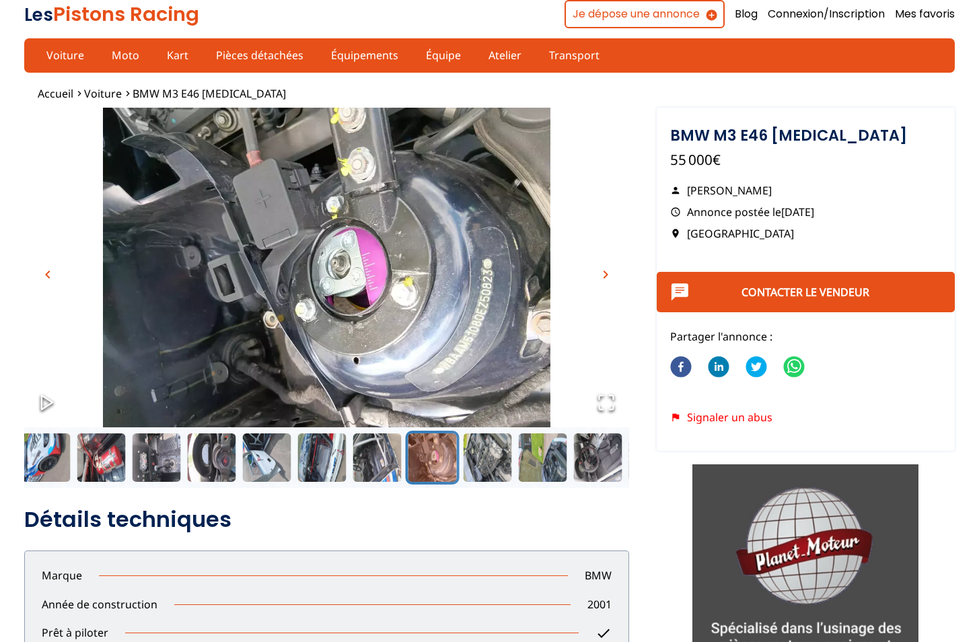
click at [605, 274] on span "chevron_right" at bounding box center [606, 275] width 16 height 16
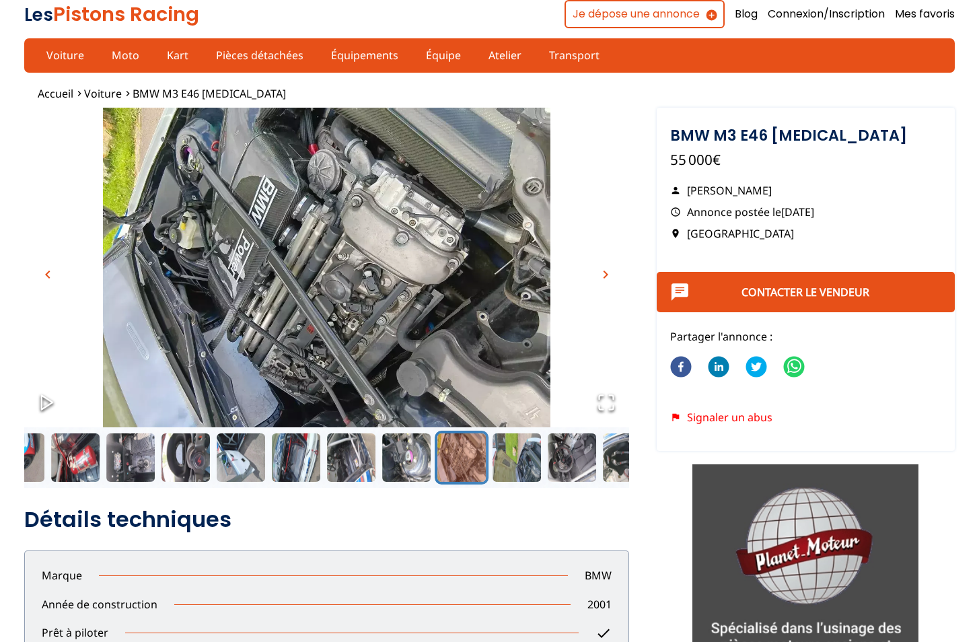
click at [605, 274] on span "chevron_right" at bounding box center [606, 275] width 16 height 16
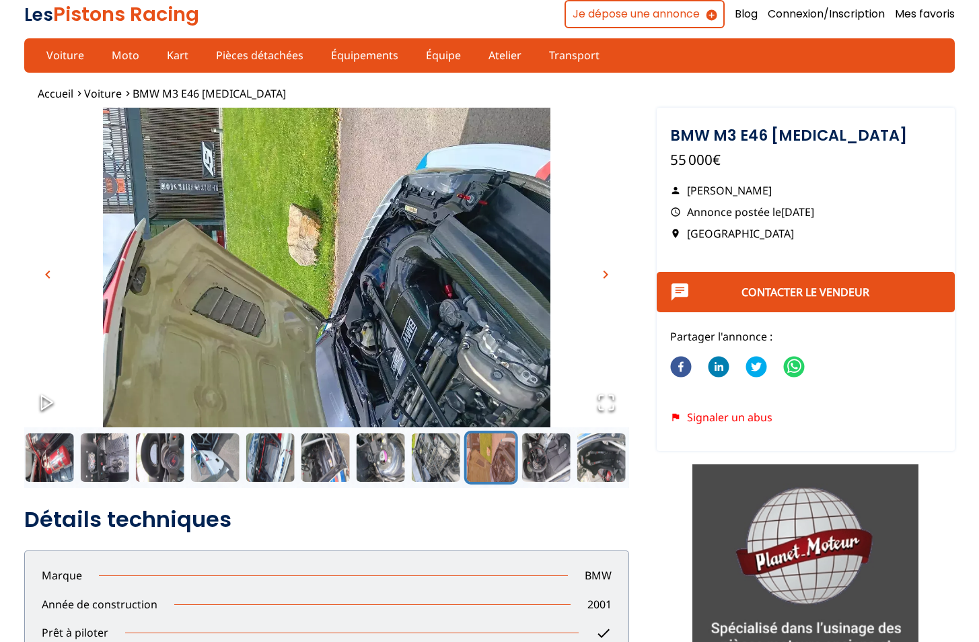
click at [605, 274] on span "chevron_right" at bounding box center [606, 275] width 16 height 16
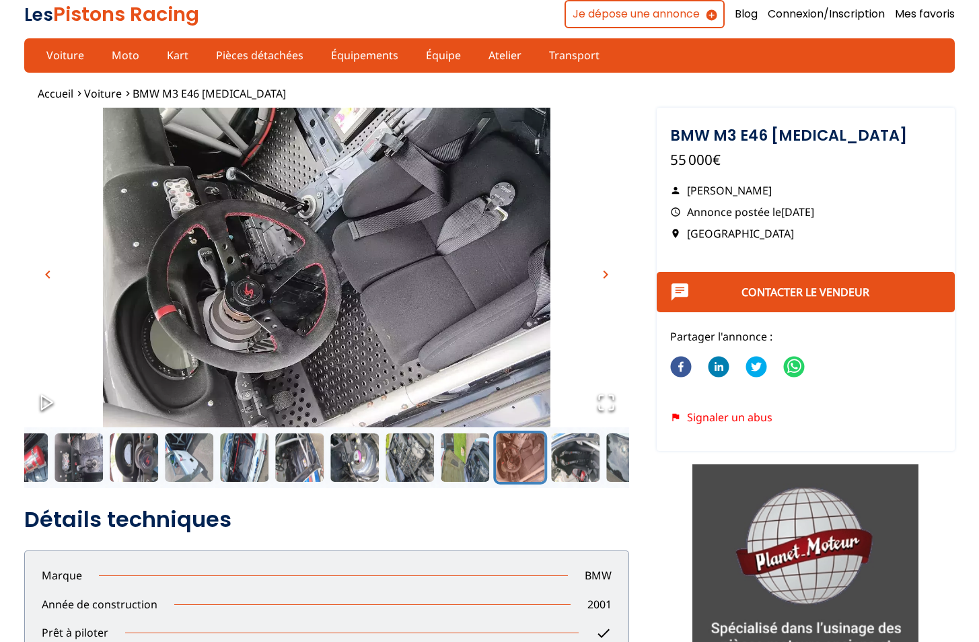
click at [605, 274] on span "chevron_right" at bounding box center [606, 275] width 16 height 16
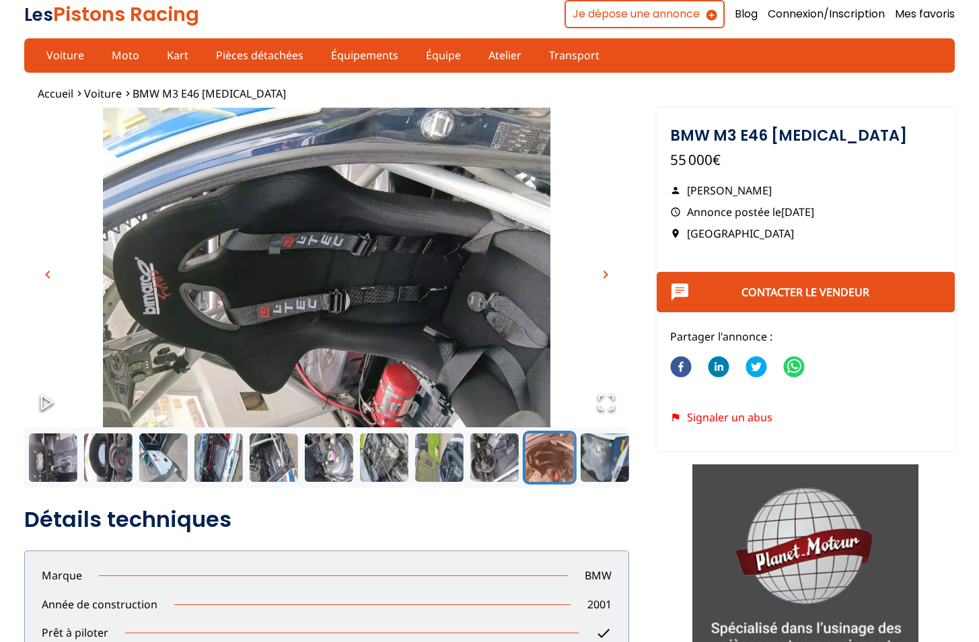
click at [605, 274] on span "chevron_right" at bounding box center [606, 275] width 16 height 16
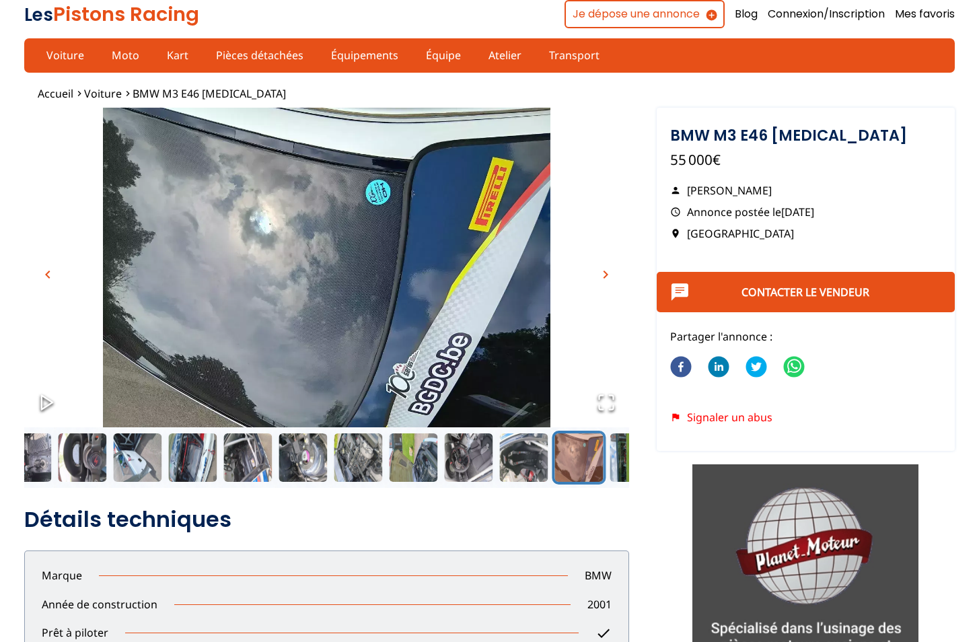
click at [605, 274] on span "chevron_right" at bounding box center [606, 275] width 16 height 16
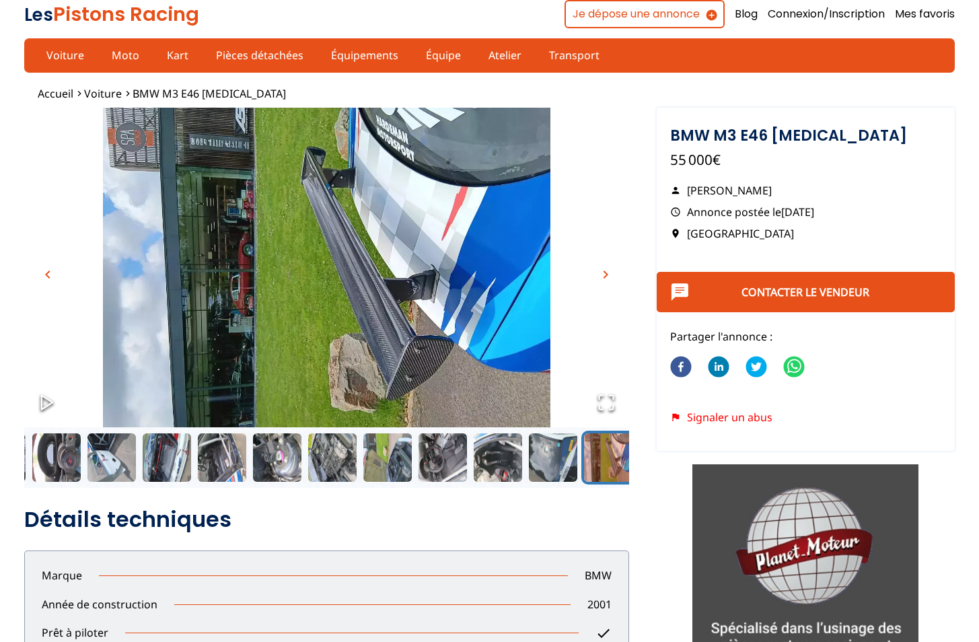
click at [605, 274] on span "chevron_right" at bounding box center [606, 275] width 16 height 16
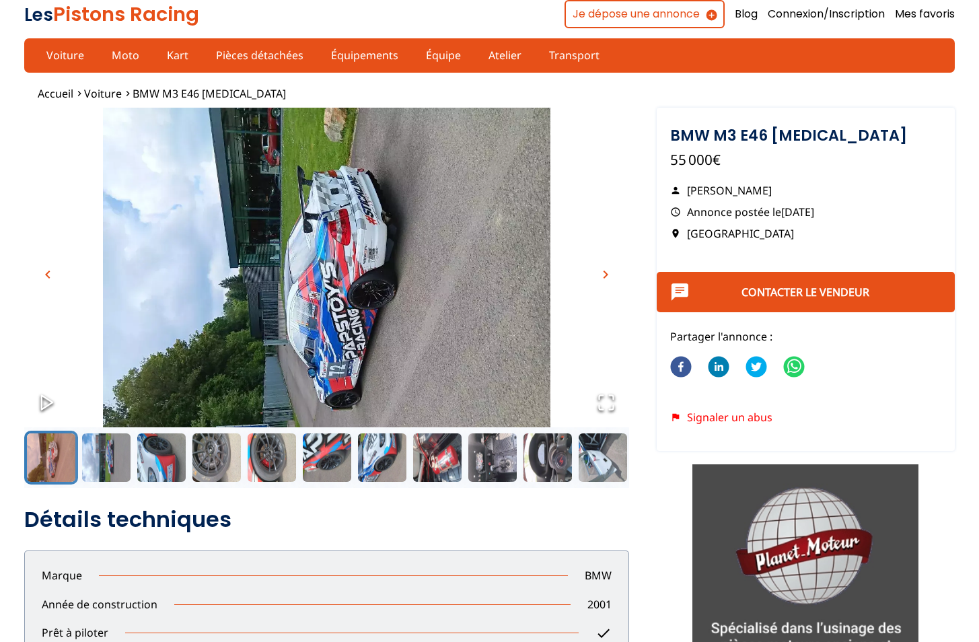
click at [605, 274] on span "chevron_right" at bounding box center [606, 275] width 16 height 16
